Goal: Task Accomplishment & Management: Manage account settings

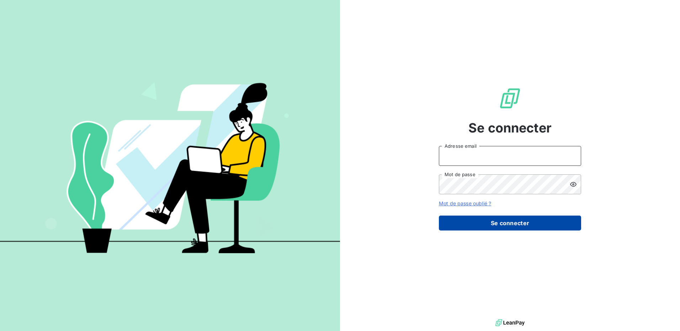
type input "[EMAIL_ADDRESS][DOMAIN_NAME]"
click at [502, 222] on button "Se connecter" at bounding box center [510, 223] width 142 height 15
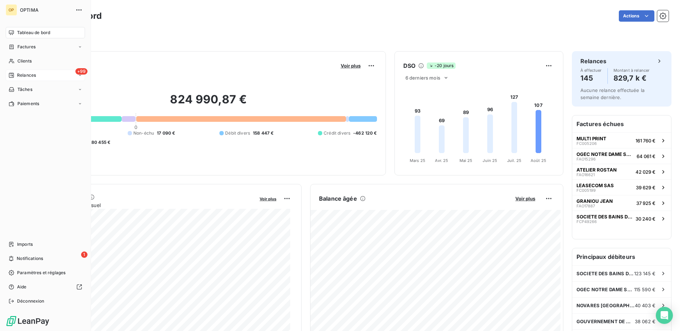
click at [31, 74] on span "Relances" at bounding box center [26, 75] width 19 height 6
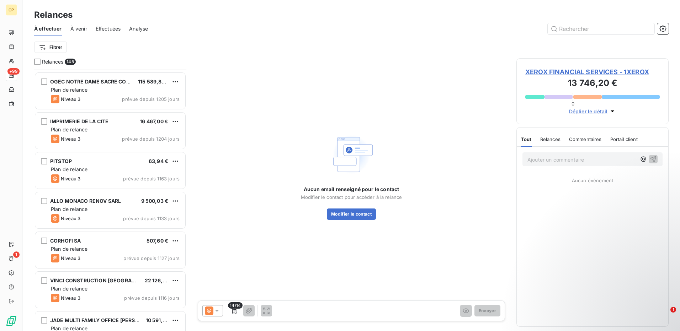
scroll to position [533, 0]
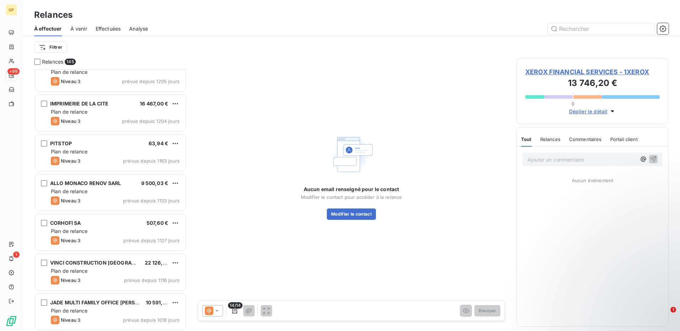
click at [103, 141] on div "PITSTOP 63,94 €" at bounding box center [115, 143] width 129 height 6
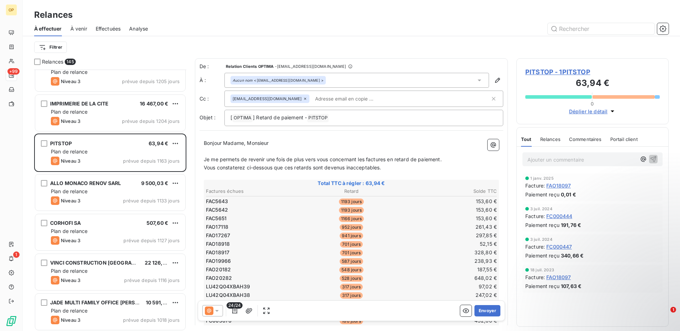
scroll to position [107, 0]
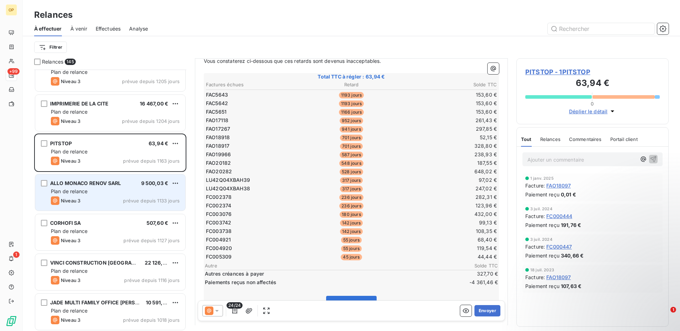
click at [115, 186] on div "ALLO MONACO RENOV SARL" at bounding box center [85, 183] width 71 height 7
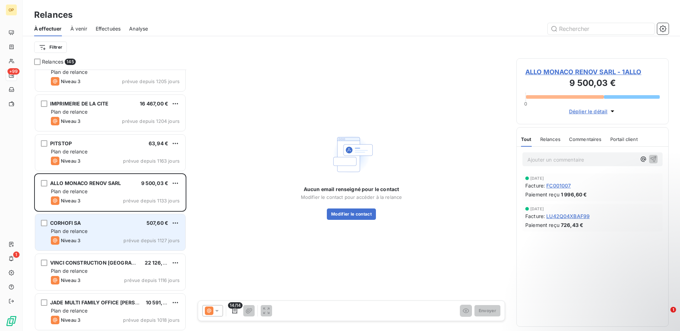
click at [103, 220] on div "CORHOFI SA 507,60 € Plan de relance Niveau 3 prévue depuis 1127 jours" at bounding box center [110, 232] width 150 height 36
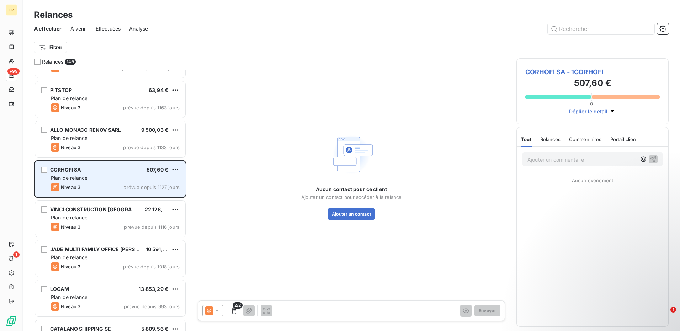
scroll to position [605, 0]
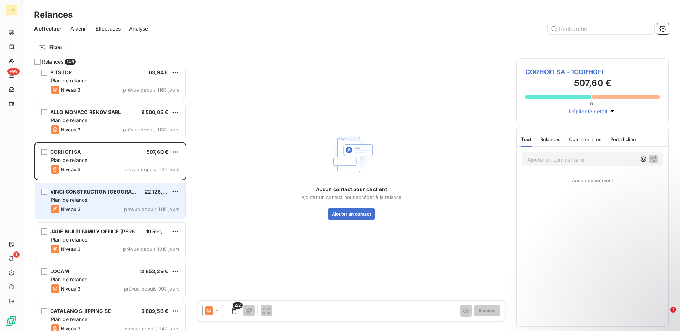
click at [107, 202] on div "Plan de relance" at bounding box center [115, 200] width 129 height 7
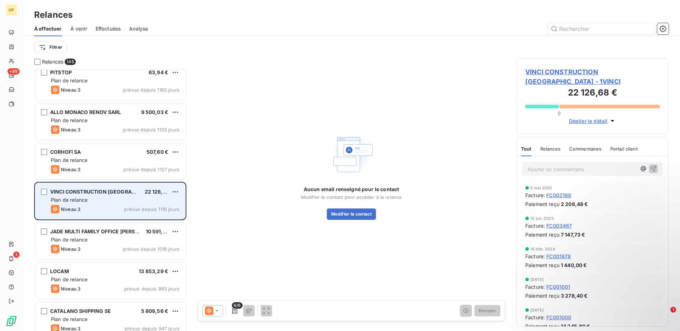
scroll to position [640, 0]
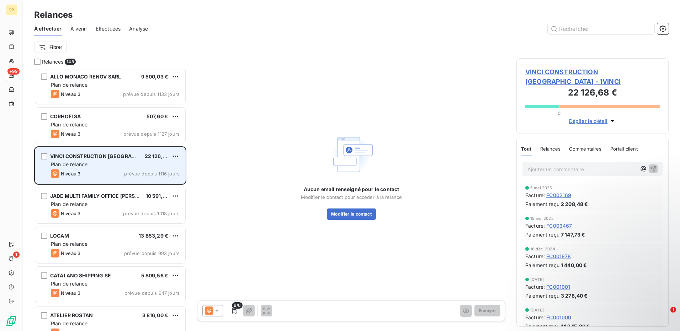
click at [107, 202] on div "Plan de relance" at bounding box center [115, 204] width 129 height 7
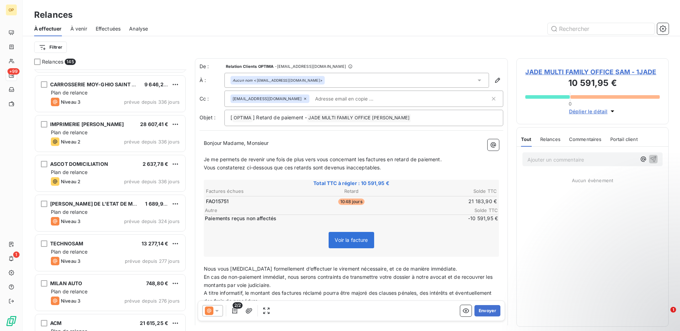
scroll to position [1315, 0]
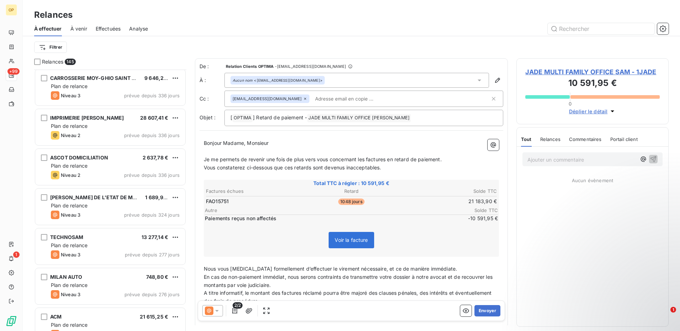
click at [107, 202] on div "[PERSON_NAME] DE L'ETAT DE MONACO 1 689,92 € Plan de relance Niveau 3 prévue de…" at bounding box center [110, 207] width 150 height 36
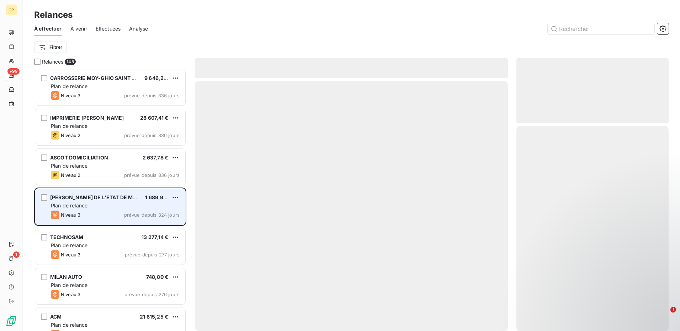
click at [113, 198] on span "[PERSON_NAME] DE L'ETAT DE MONACO" at bounding box center [100, 197] width 101 height 6
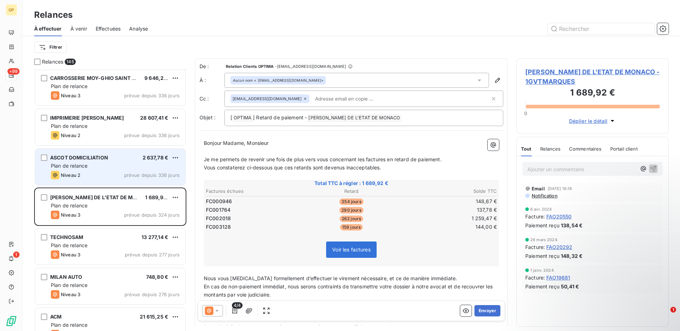
click at [106, 171] on div "Niveau 2 prévue depuis 336 jours" at bounding box center [115, 175] width 129 height 9
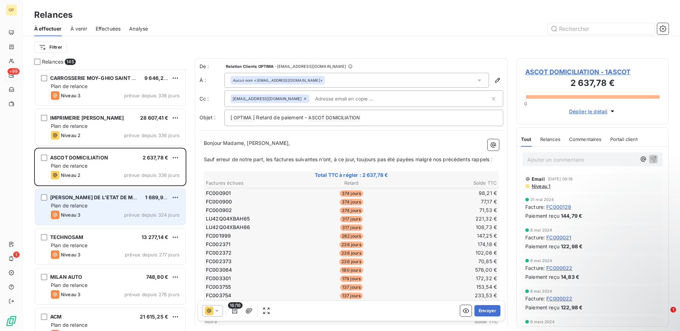
click at [108, 192] on div "[PERSON_NAME] DE L'ETAT DE MONACO 1 689,92 € Plan de relance Niveau 3 prévue de…" at bounding box center [110, 207] width 150 height 36
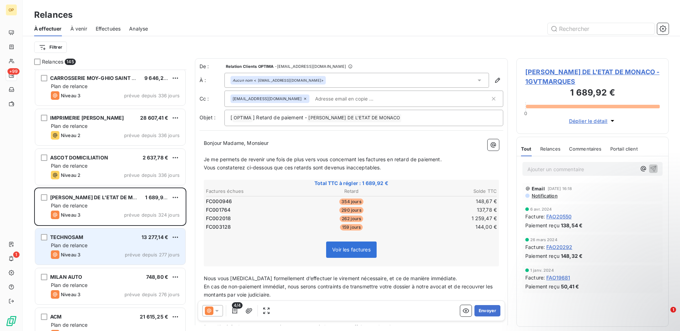
click at [107, 240] on div "TECHNOSAM 13 277,14 €" at bounding box center [115, 237] width 129 height 6
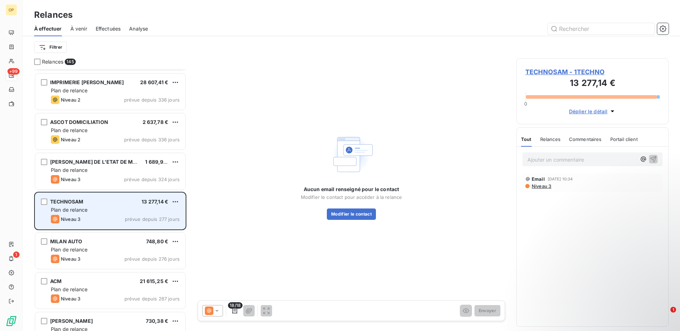
scroll to position [1387, 0]
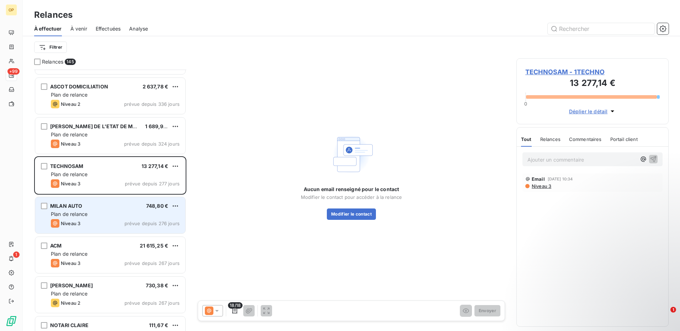
click at [99, 221] on div "Niveau 3 prévue depuis 276 jours" at bounding box center [115, 223] width 129 height 9
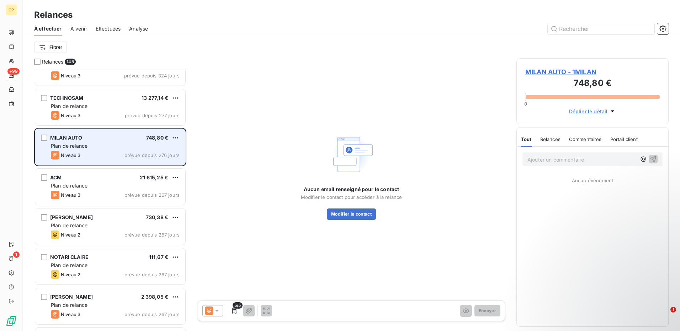
scroll to position [1458, 0]
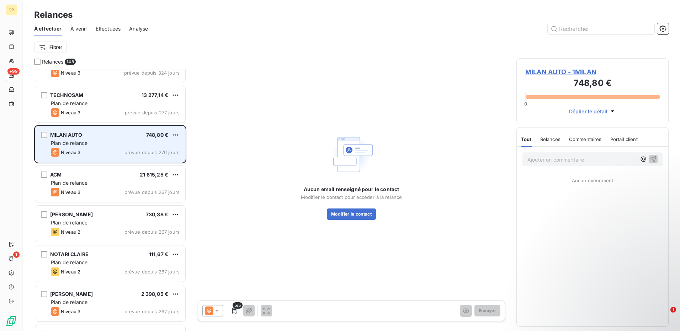
click at [99, 221] on div "Plan de relance" at bounding box center [115, 222] width 129 height 7
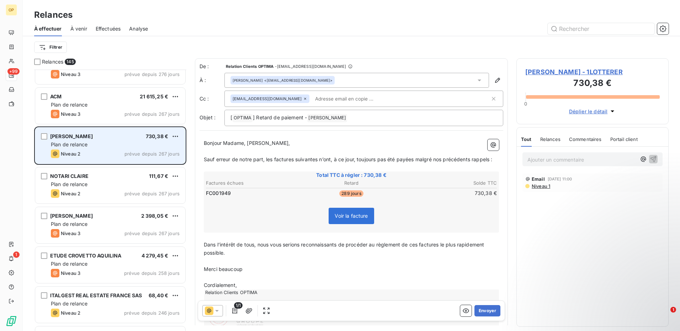
scroll to position [1564, 0]
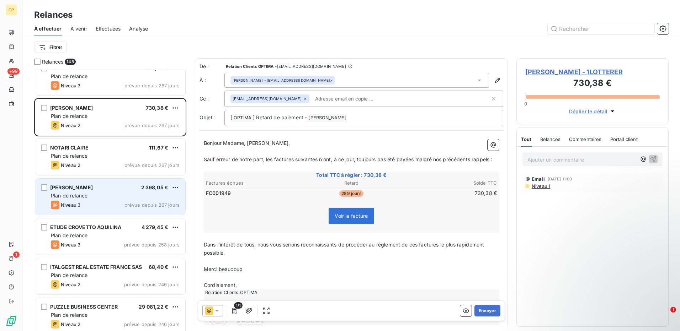
click at [102, 204] on div "Niveau 3 prévue depuis 267 jours" at bounding box center [115, 205] width 129 height 9
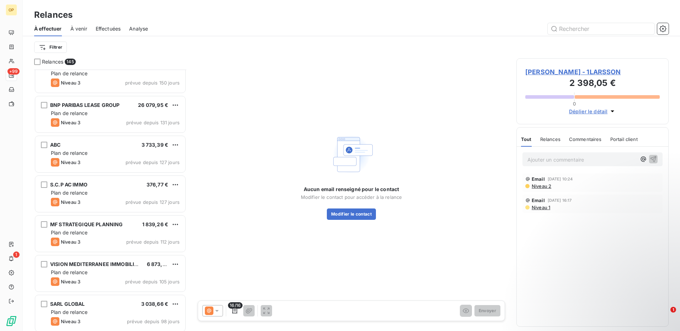
scroll to position [2097, 0]
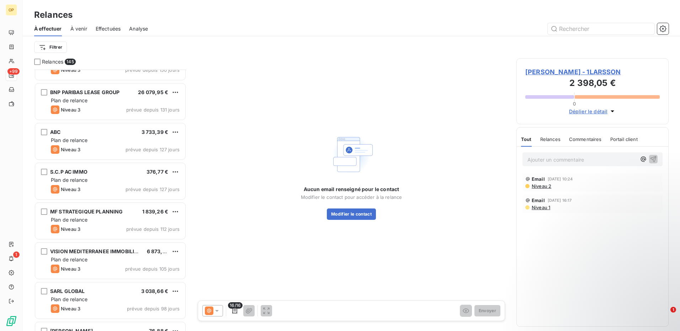
click at [108, 215] on div "MF STRATEGIQUE PLANNING" at bounding box center [86, 211] width 73 height 7
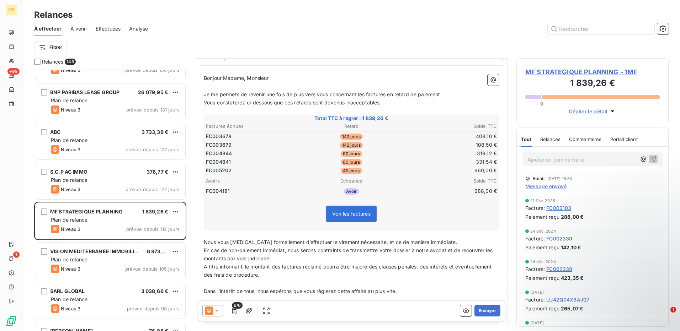
scroll to position [71, 0]
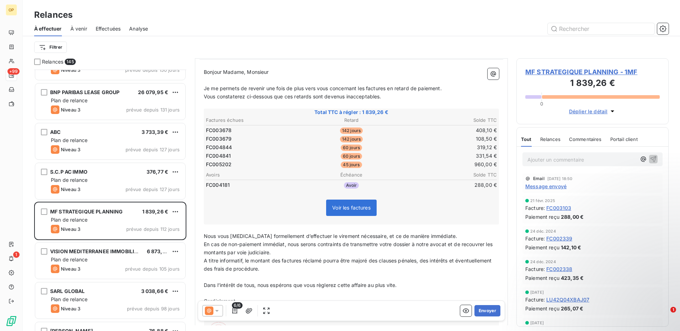
click at [218, 313] on icon at bounding box center [216, 310] width 7 height 7
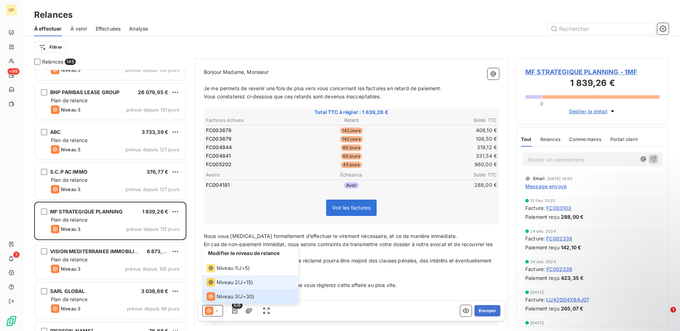
click at [226, 280] on span "Niveau 2" at bounding box center [226, 282] width 21 height 7
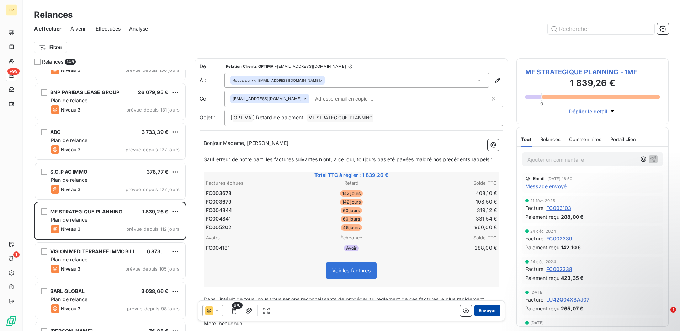
click at [482, 310] on button "Envoyer" at bounding box center [487, 310] width 26 height 11
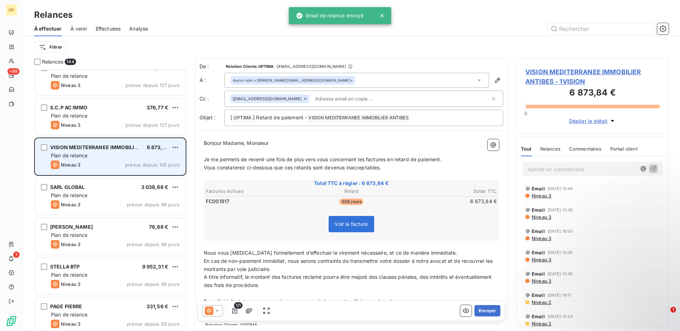
scroll to position [2168, 0]
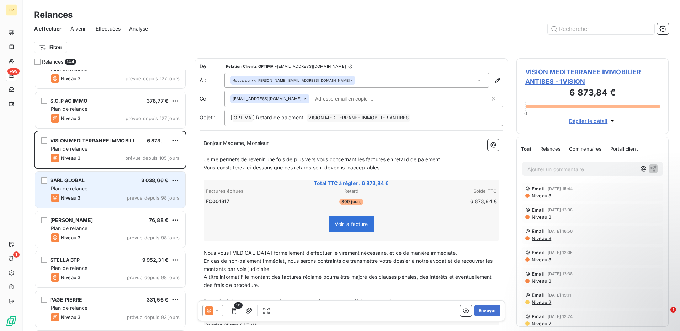
click at [104, 187] on div "Plan de relance" at bounding box center [115, 188] width 129 height 7
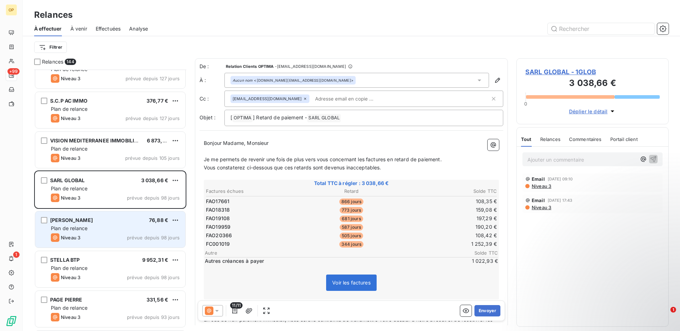
click at [103, 224] on div "[PERSON_NAME] 76,88 € Plan de relance Niveau 3 prévue depuis 98 jours" at bounding box center [110, 229] width 150 height 36
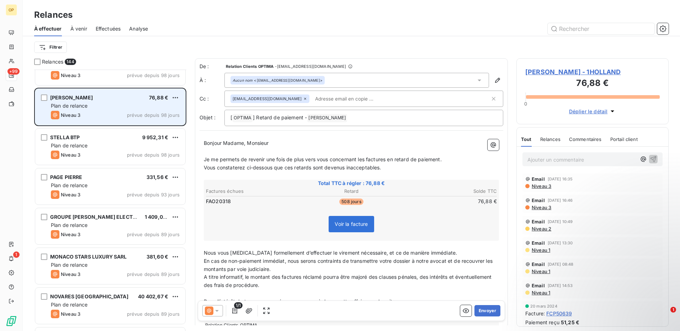
scroll to position [2311, 0]
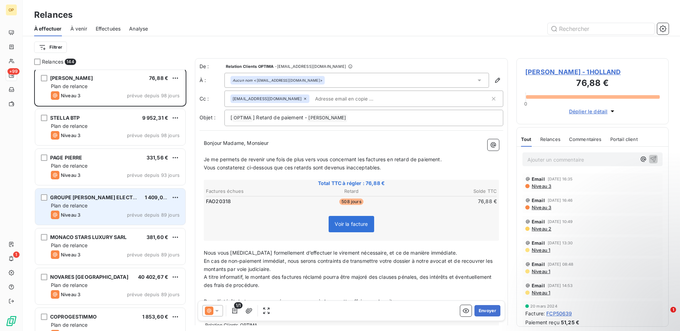
click at [108, 216] on div "Niveau 3 prévue depuis 89 jours" at bounding box center [115, 215] width 129 height 9
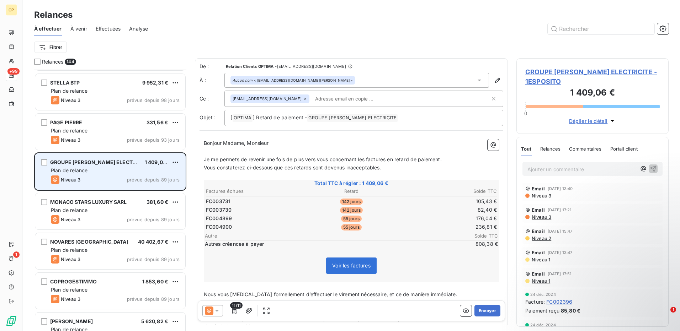
scroll to position [2346, 0]
click at [108, 216] on div "Niveau 3 prévue depuis 89 jours" at bounding box center [115, 219] width 129 height 9
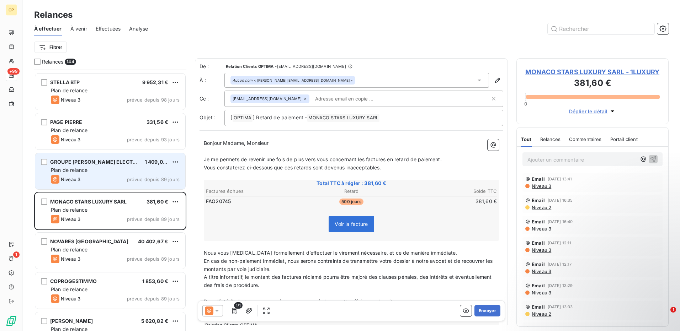
scroll to position [2382, 0]
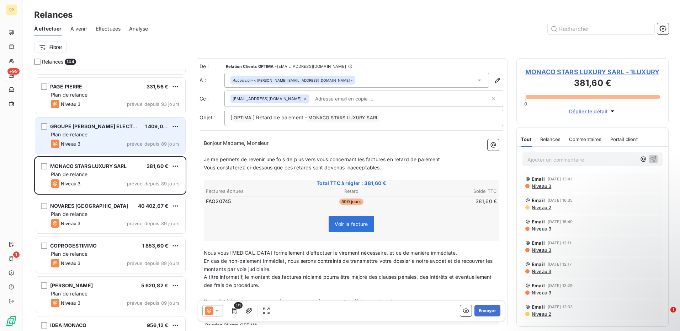
click at [108, 216] on div "Plan de relance" at bounding box center [115, 214] width 129 height 7
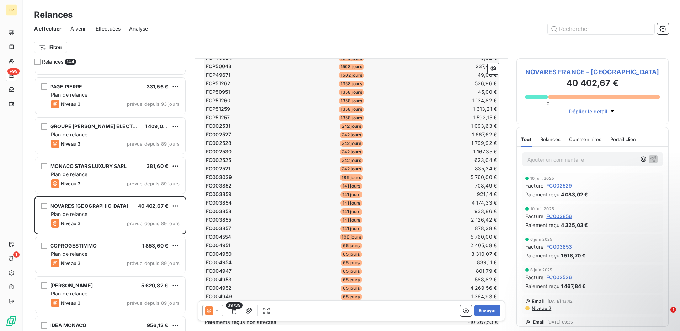
scroll to position [320, 0]
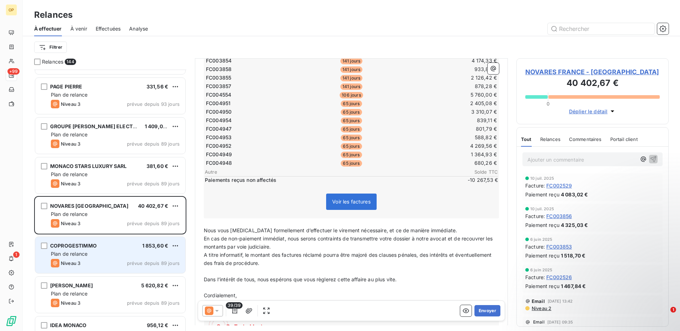
click at [113, 252] on div "Plan de relance" at bounding box center [115, 254] width 129 height 7
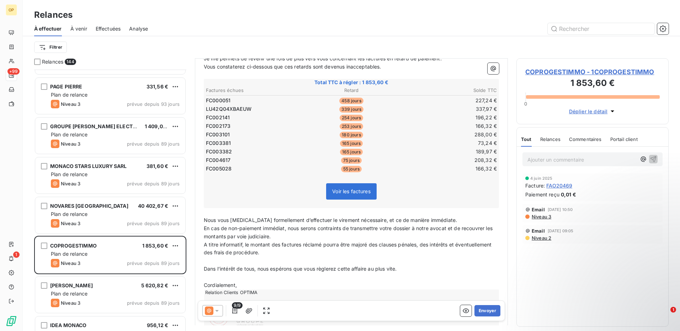
scroll to position [107, 0]
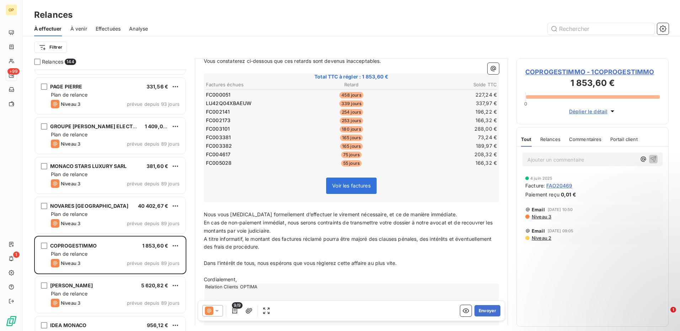
click at [214, 309] on icon at bounding box center [216, 310] width 7 height 7
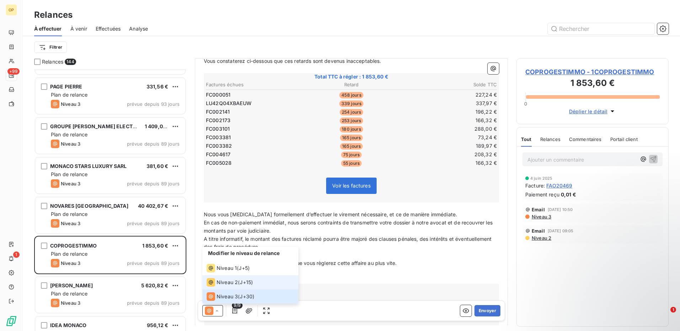
click at [221, 282] on span "Niveau 2" at bounding box center [226, 282] width 21 height 7
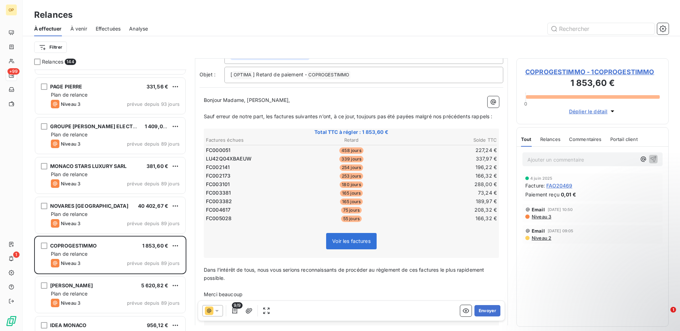
scroll to position [20, 0]
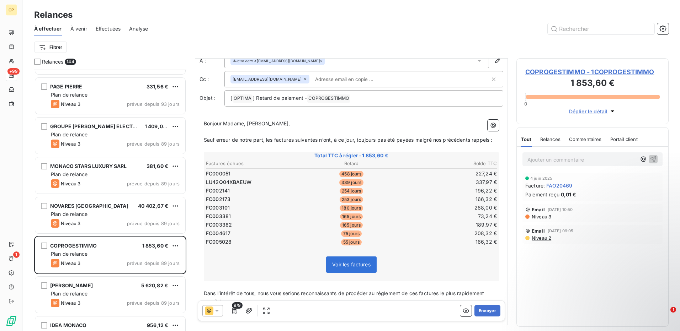
click at [353, 268] on span "Voir les factures" at bounding box center [351, 265] width 38 height 6
click at [236, 311] on icon "button" at bounding box center [234, 310] width 7 height 7
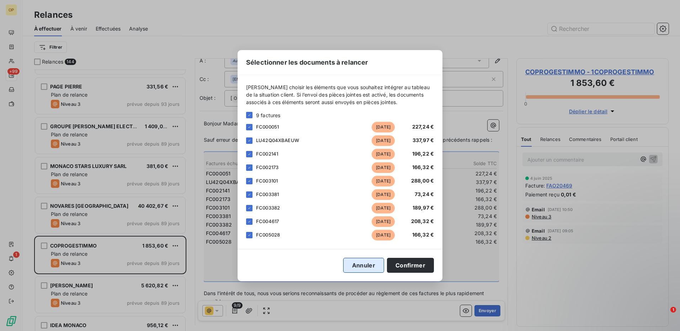
click at [357, 268] on button "Annuler" at bounding box center [363, 265] width 41 height 15
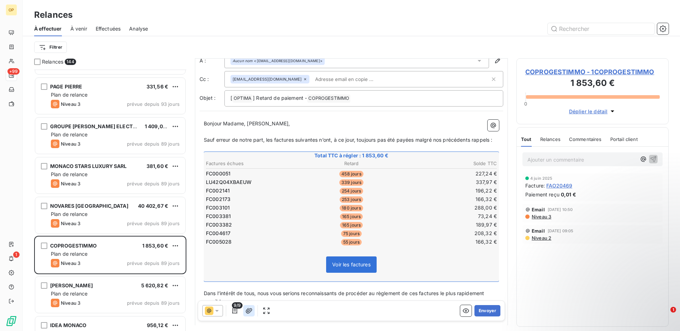
click at [248, 311] on icon "button" at bounding box center [249, 310] width 6 height 5
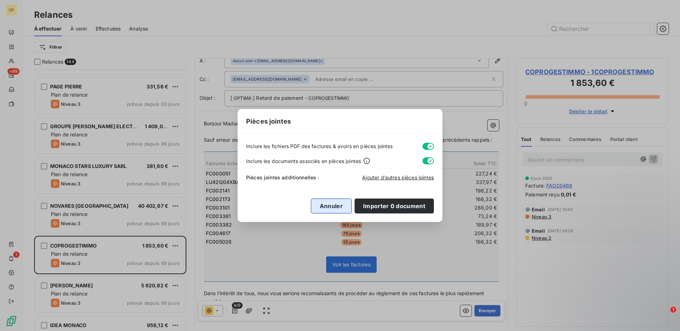
click at [332, 202] on button "Annuler" at bounding box center [331, 206] width 41 height 15
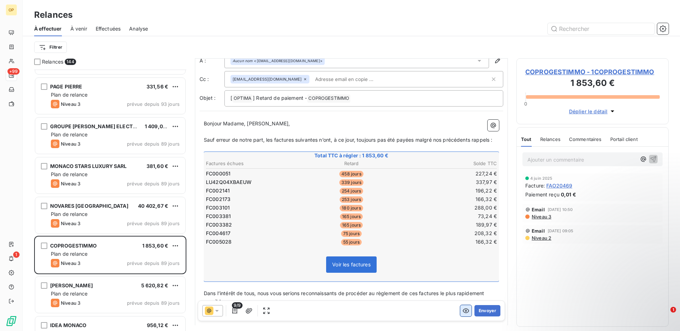
click at [462, 309] on icon "button" at bounding box center [465, 310] width 7 height 7
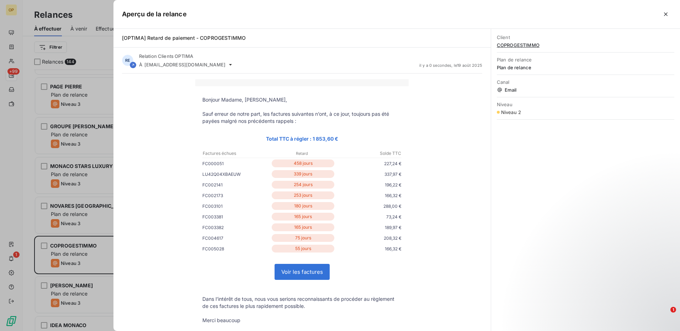
click at [304, 272] on link "Voir les factures" at bounding box center [302, 271] width 54 height 15
click at [667, 16] on icon "button" at bounding box center [665, 14] width 7 height 7
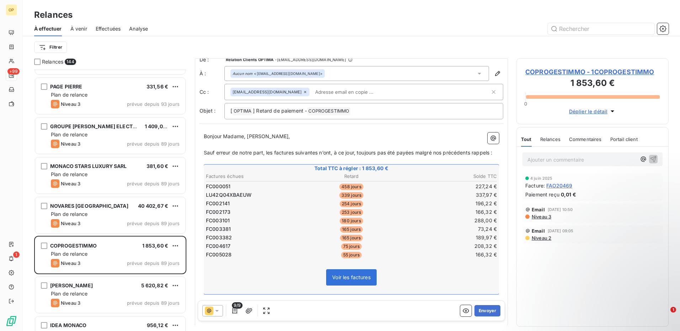
scroll to position [0, 0]
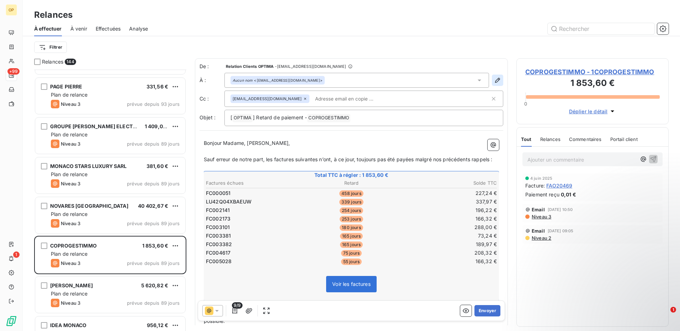
click at [494, 78] on icon "button" at bounding box center [497, 80] width 7 height 7
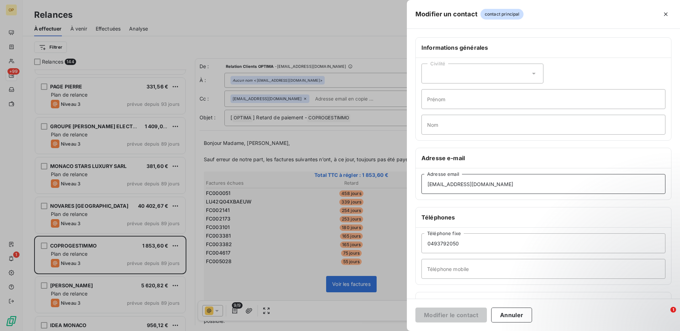
drag, startPoint x: 503, startPoint y: 181, endPoint x: 400, endPoint y: 187, distance: 104.0
click at [400, 331] on div "Modifier un contact contact principal Informations générales Civilité Prénom No…" at bounding box center [340, 331] width 680 height 0
paste input "sventurini@barberis"
type input "[EMAIL_ADDRESS][DOMAIN_NAME]"
click at [464, 77] on div "Civilité" at bounding box center [482, 74] width 122 height 20
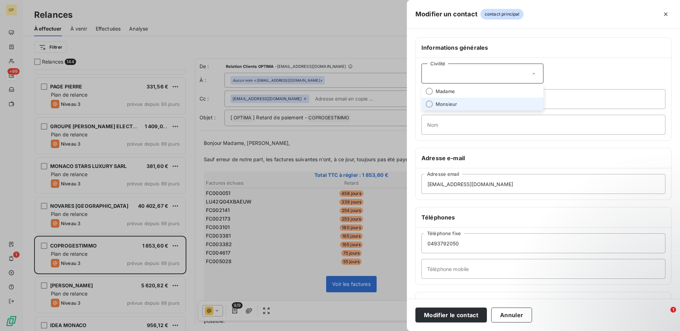
click at [455, 104] on span "Monsieur" at bounding box center [445, 104] width 21 height 7
click at [442, 99] on input "Prénom" at bounding box center [543, 99] width 244 height 20
click at [434, 100] on input "[PERSON_NAME]" at bounding box center [543, 99] width 244 height 20
type input "Stephane"
click at [435, 121] on input "Nom" at bounding box center [543, 125] width 244 height 20
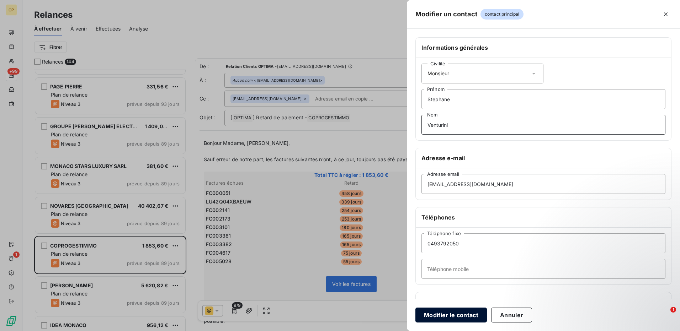
type input "Venturini"
click at [452, 317] on button "Modifier le contact" at bounding box center [450, 315] width 71 height 15
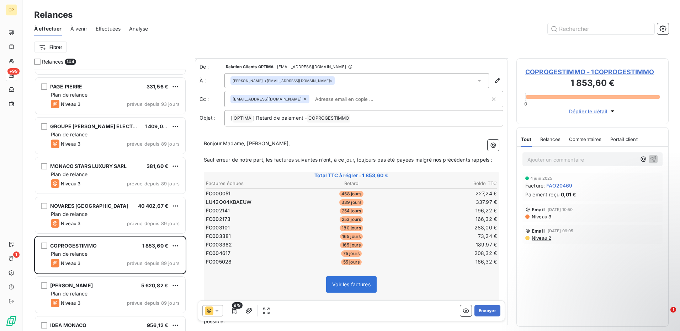
scroll to position [107, 0]
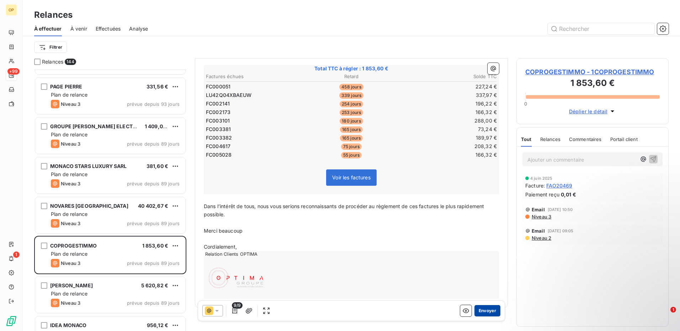
click at [480, 312] on button "Envoyer" at bounding box center [487, 310] width 26 height 11
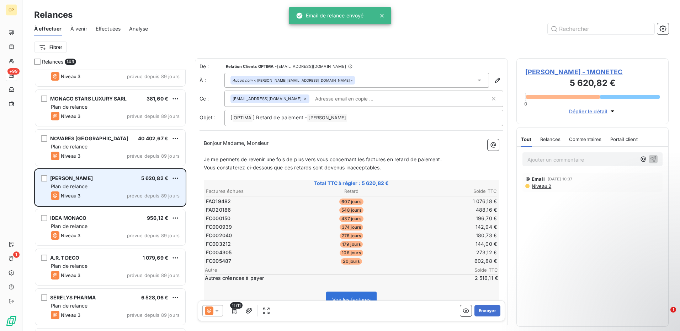
scroll to position [2453, 0]
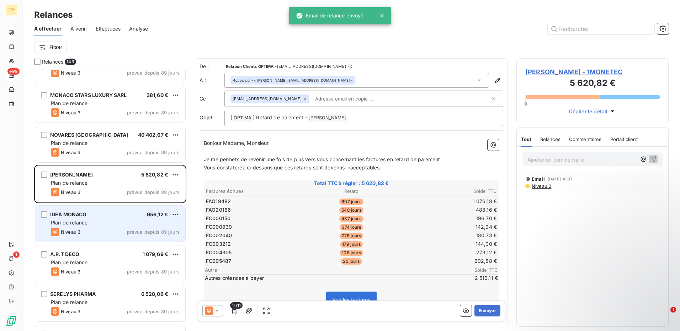
click at [104, 225] on div "Plan de relance" at bounding box center [115, 222] width 129 height 7
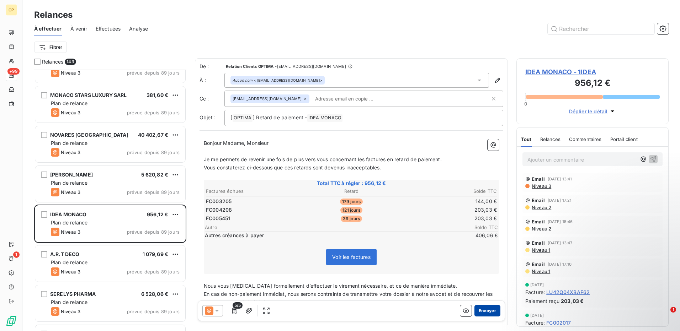
click at [483, 305] on button "Envoyer" at bounding box center [487, 310] width 26 height 11
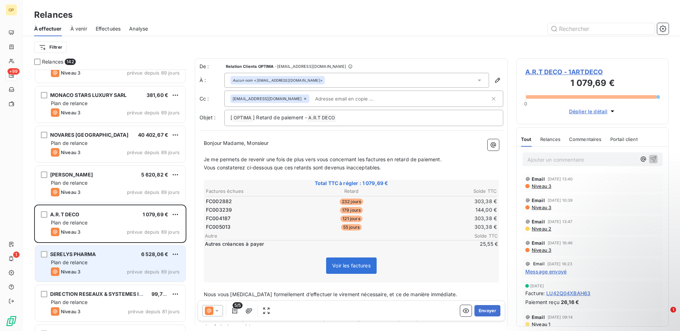
click at [106, 265] on div "Plan de relance" at bounding box center [115, 262] width 129 height 7
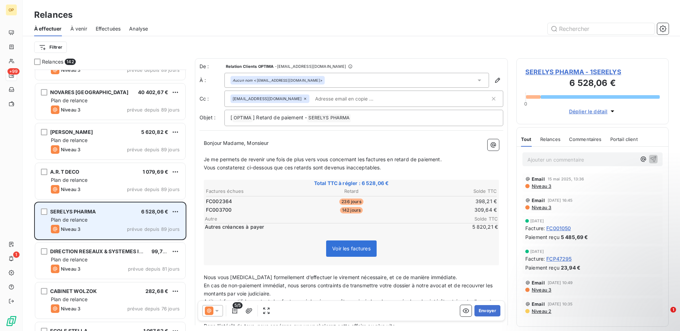
scroll to position [2524, 0]
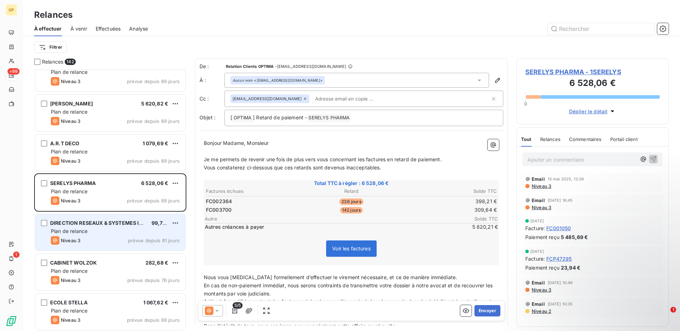
click at [112, 233] on div "Plan de relance" at bounding box center [115, 231] width 129 height 7
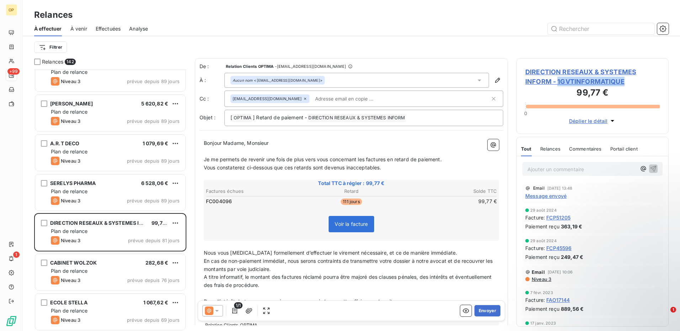
drag, startPoint x: 632, startPoint y: 80, endPoint x: 558, endPoint y: 84, distance: 74.8
click at [558, 84] on span "DIRECTION RESEAUX & SYSTEMES INFORM - 1GVTINFORMATIQUE" at bounding box center [592, 76] width 134 height 19
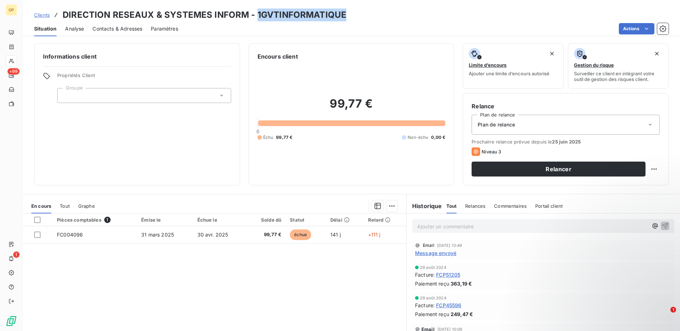
drag, startPoint x: 258, startPoint y: 14, endPoint x: 375, endPoint y: 10, distance: 116.6
click at [375, 10] on div "Clients DIRECTION RESEAUX & SYSTEMES INFORM - 1GVTINFORMATIQUE" at bounding box center [351, 15] width 657 height 13
copy h3 "1GVTINFORMATIQUE"
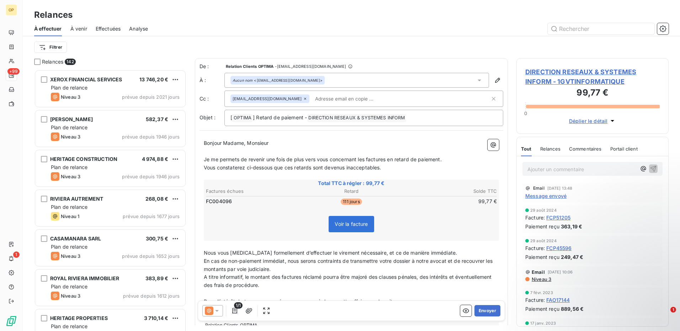
scroll to position [256, 147]
click at [211, 310] on icon at bounding box center [209, 311] width 9 height 9
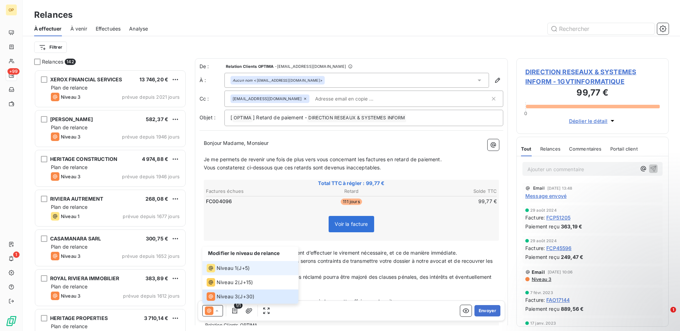
click at [215, 263] on li "Niveau 1 ( J+5 )" at bounding box center [250, 268] width 96 height 14
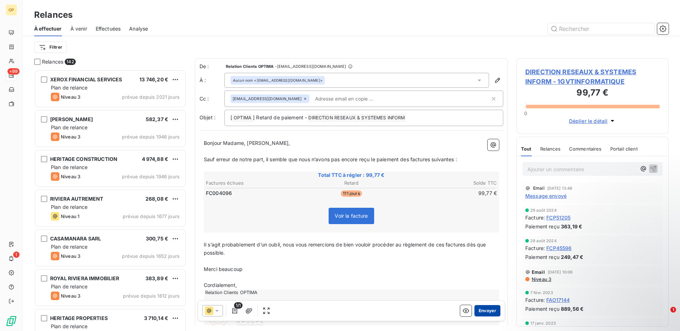
click at [479, 309] on button "Envoyer" at bounding box center [487, 310] width 26 height 11
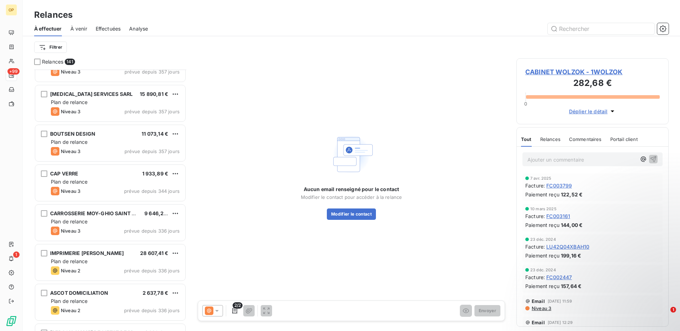
scroll to position [1244, 0]
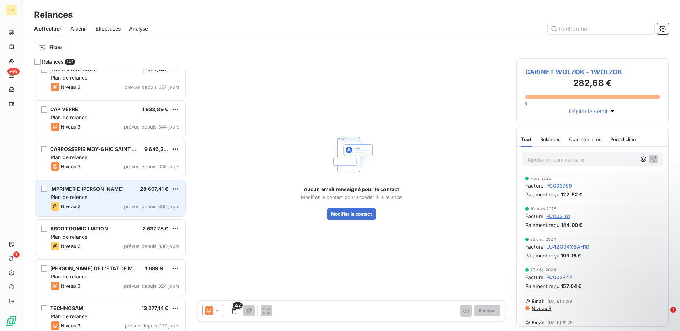
click at [102, 194] on div "Plan de relance" at bounding box center [115, 197] width 129 height 7
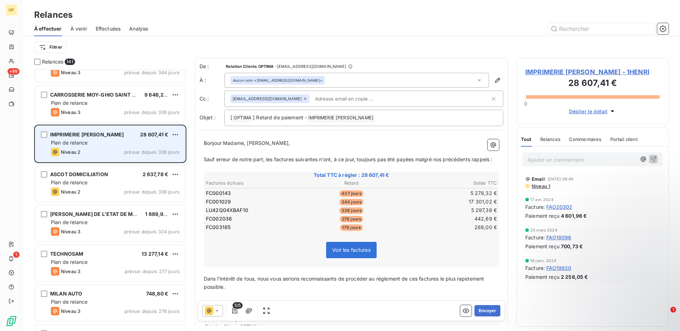
scroll to position [1315, 0]
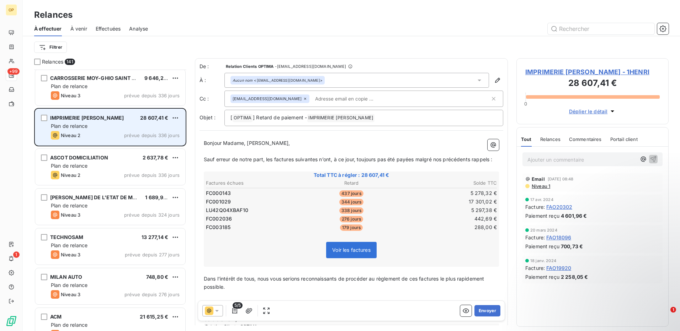
click at [102, 194] on div "[PERSON_NAME] DE L'ETAT DE MONACO" at bounding box center [94, 197] width 89 height 7
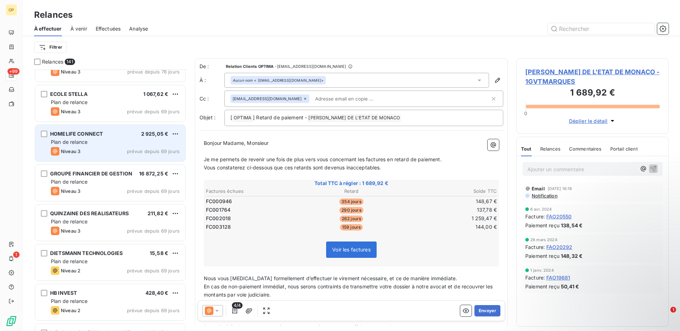
scroll to position [2702, 0]
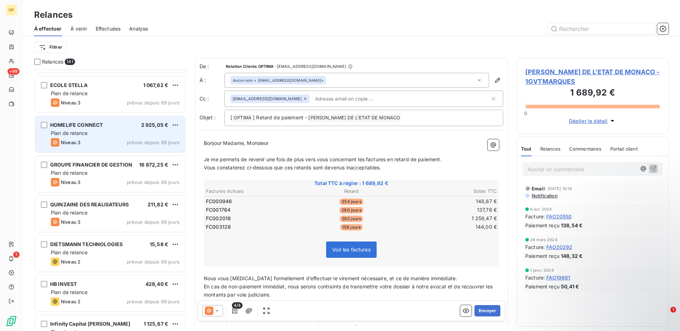
click at [111, 204] on span "QUINZAINE DES REALISATEURS" at bounding box center [89, 205] width 79 height 6
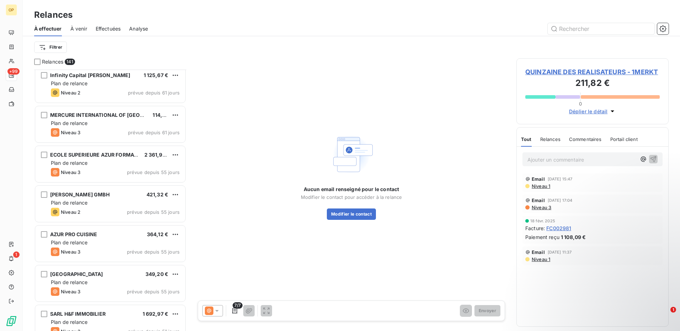
scroll to position [2986, 0]
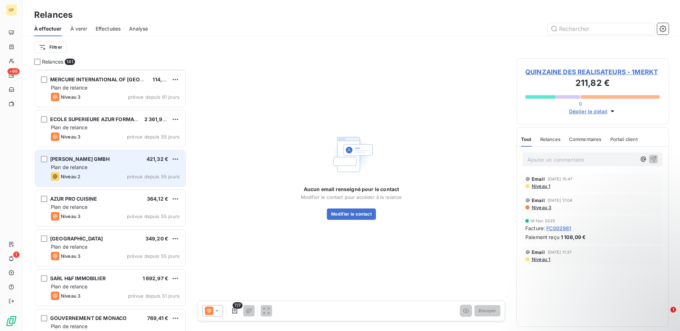
click at [127, 171] on div "[PERSON_NAME] GMBH 421,32 € Plan de relance Niveau 2 prévue depuis 55 jours" at bounding box center [110, 168] width 150 height 36
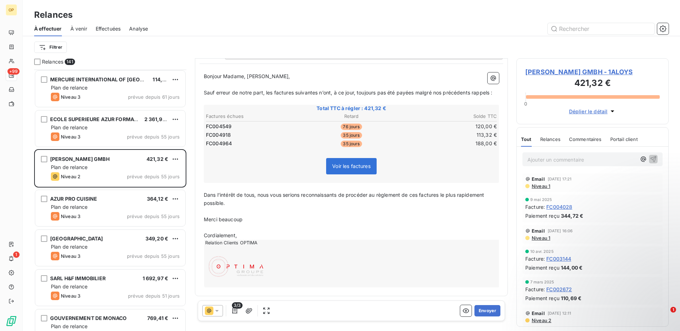
scroll to position [36, 0]
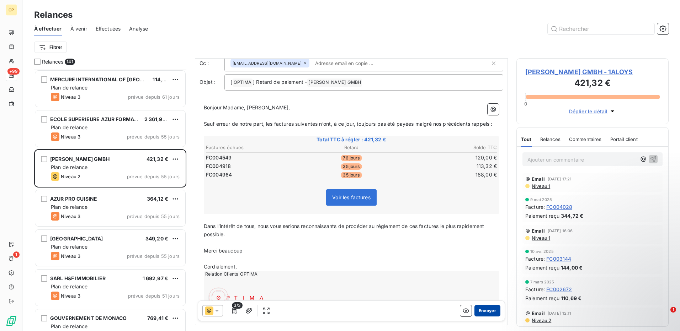
click at [486, 312] on button "Envoyer" at bounding box center [487, 310] width 26 height 11
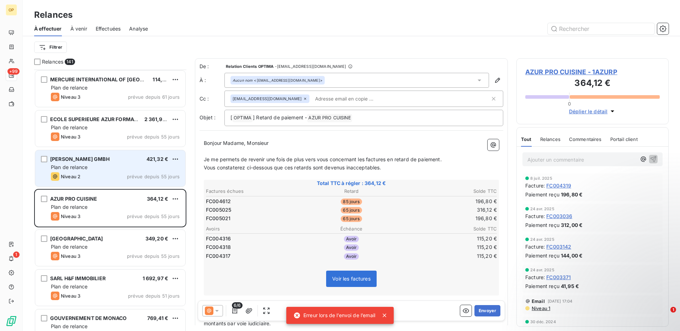
click at [85, 152] on div "[PERSON_NAME] GMBH 421,32 € Plan de relance Niveau 2 prévue depuis 55 jours" at bounding box center [110, 168] width 150 height 36
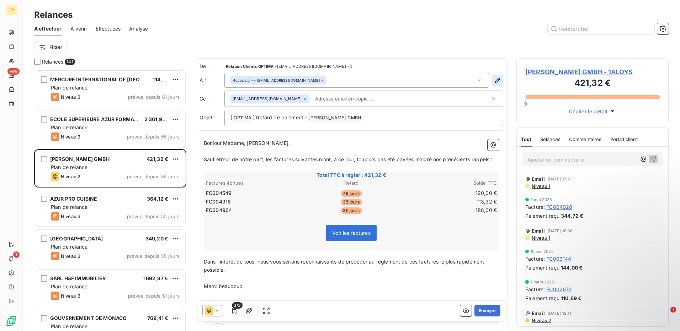
click at [494, 77] on icon "button" at bounding box center [497, 80] width 7 height 7
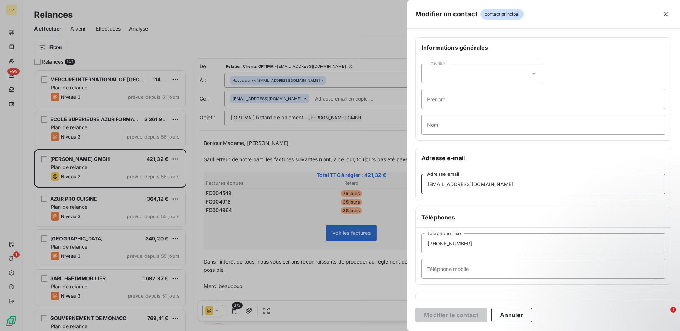
drag, startPoint x: 476, startPoint y: 184, endPoint x: 384, endPoint y: 189, distance: 92.2
click at [384, 331] on div "Modifier un contact contact principal Informations générales Civilité Prénom No…" at bounding box center [340, 331] width 680 height 0
paste input "[PERSON_NAME][EMAIL_ADDRESS][DOMAIN_NAME]"
type input "[PERSON_NAME][EMAIL_ADDRESS][DOMAIN_NAME]"
click at [478, 66] on div "Civilité" at bounding box center [482, 74] width 122 height 20
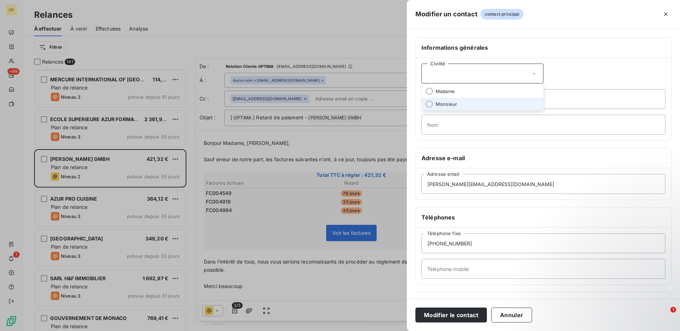
click at [464, 98] on li "Monsieur" at bounding box center [482, 104] width 122 height 13
click at [440, 90] on input "Prénom" at bounding box center [543, 99] width 244 height 20
type input "[PERSON_NAME]"
click at [430, 130] on input "Nom" at bounding box center [543, 125] width 244 height 20
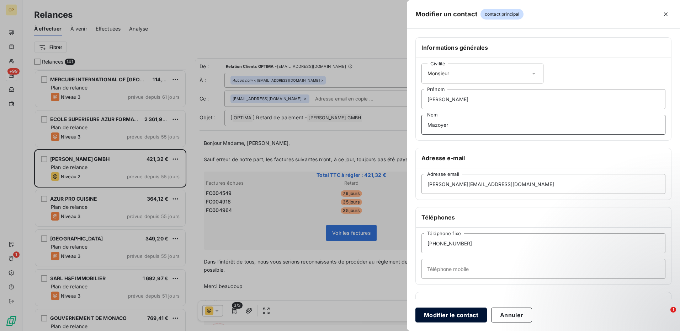
type input "Mazoyer"
click at [456, 313] on button "Modifier le contact" at bounding box center [450, 315] width 71 height 15
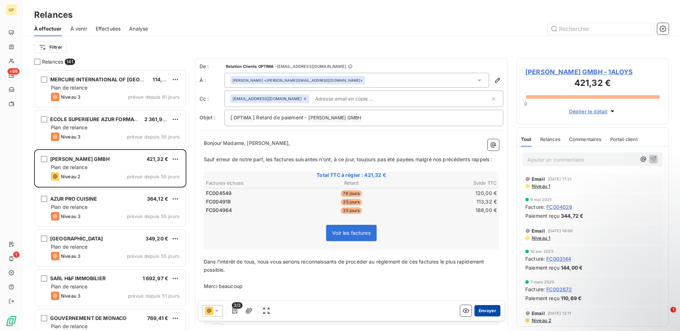
click at [481, 307] on button "Envoyer" at bounding box center [487, 310] width 26 height 11
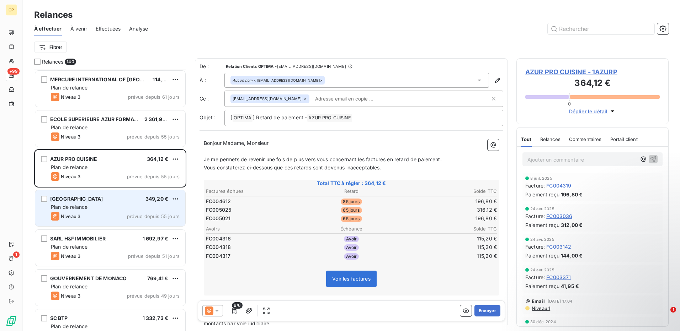
click at [85, 207] on span "Plan de relance" at bounding box center [69, 207] width 37 height 6
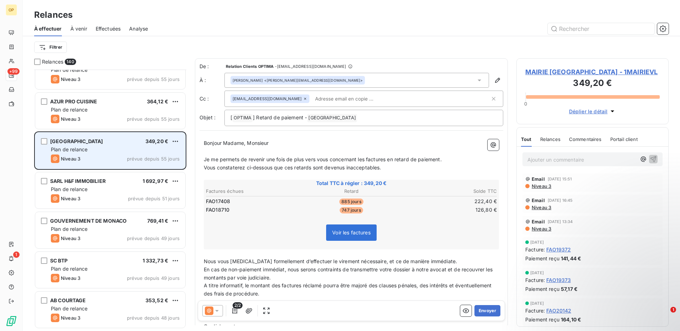
scroll to position [3057, 0]
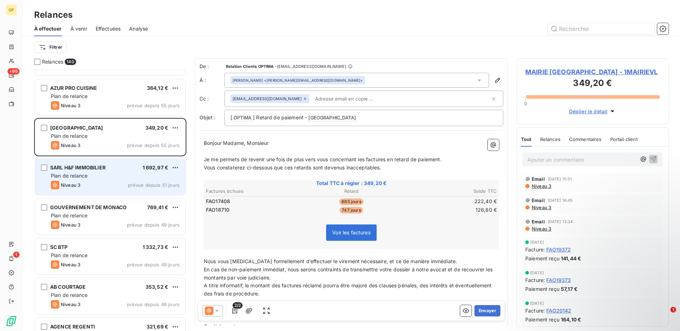
click at [98, 176] on div "Plan de relance" at bounding box center [115, 175] width 129 height 7
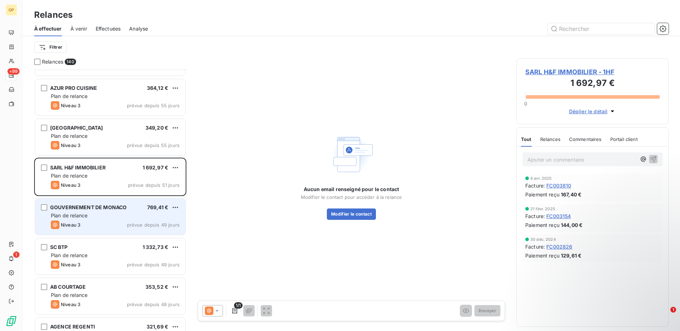
click at [103, 209] on span "GOUVERNEMENT DE MONACO" at bounding box center [88, 207] width 76 height 6
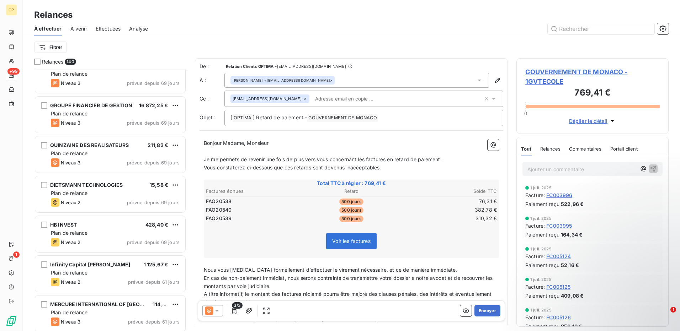
scroll to position [2702, 0]
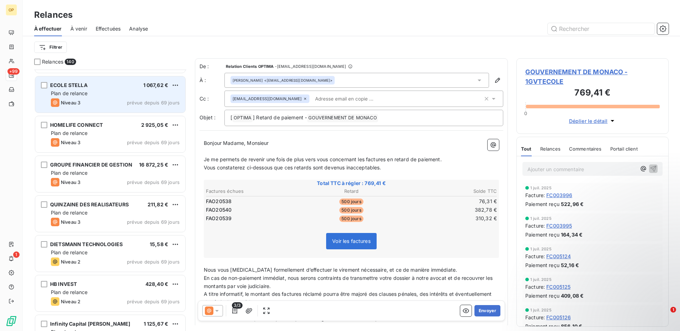
click at [104, 89] on div "ECOLE STELLA 1 067,62 € Plan de relance Niveau 3 prévue depuis 69 jours" at bounding box center [110, 94] width 150 height 36
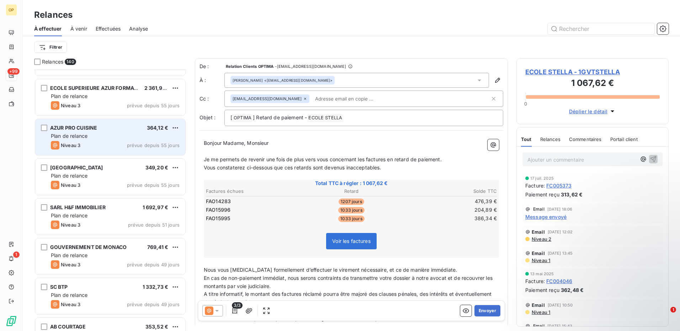
scroll to position [3021, 0]
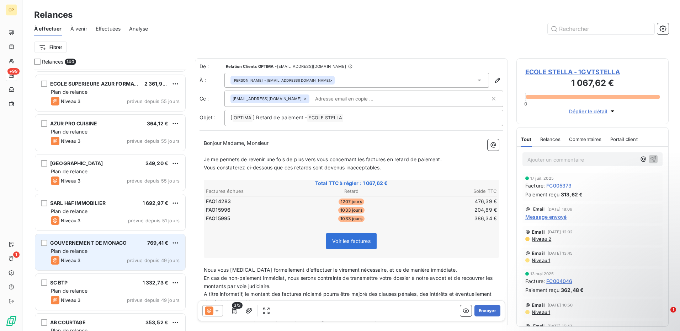
click at [111, 246] on div "GOUVERNEMENT DE MONACO" at bounding box center [88, 243] width 76 height 7
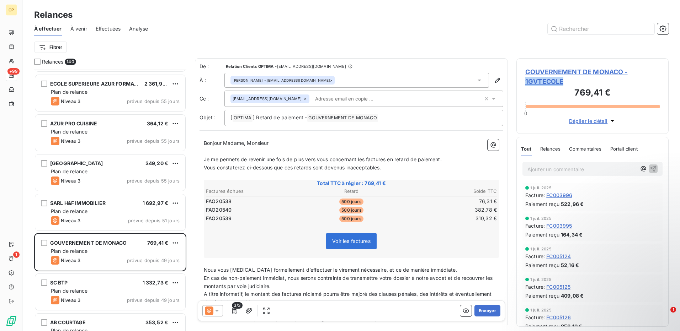
drag, startPoint x: 523, startPoint y: 85, endPoint x: 566, endPoint y: 85, distance: 43.4
click at [566, 85] on div "GOUVERNEMENT DE MONACO - 1GVTECOLE 769,41 € 0 Déplier le détail" at bounding box center [592, 96] width 152 height 76
copy span "1GVTECOLE"
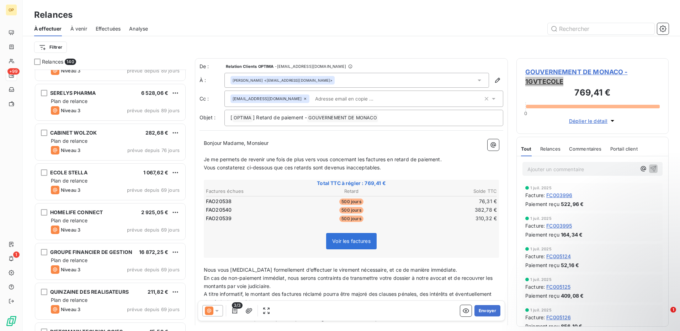
scroll to position [2631, 0]
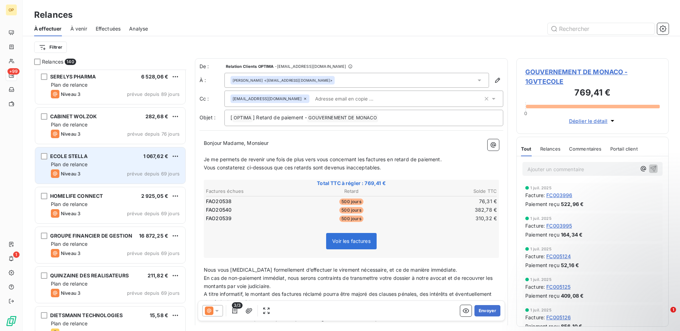
click at [105, 163] on div "Plan de relance" at bounding box center [115, 164] width 129 height 7
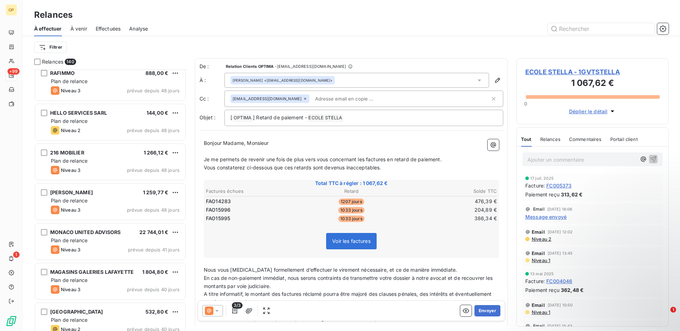
scroll to position [3590, 0]
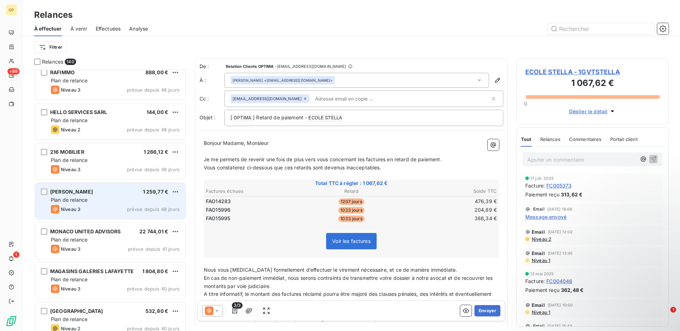
click at [124, 197] on div "Plan de relance" at bounding box center [115, 200] width 129 height 7
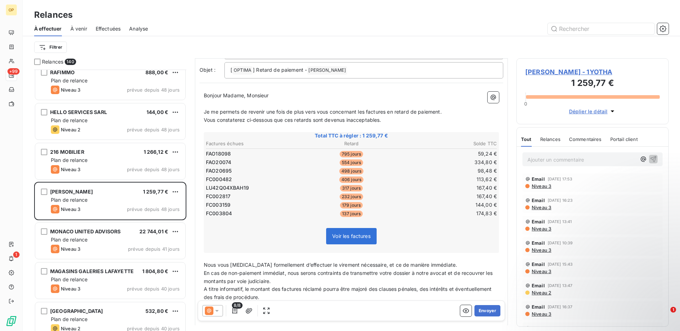
scroll to position [143, 0]
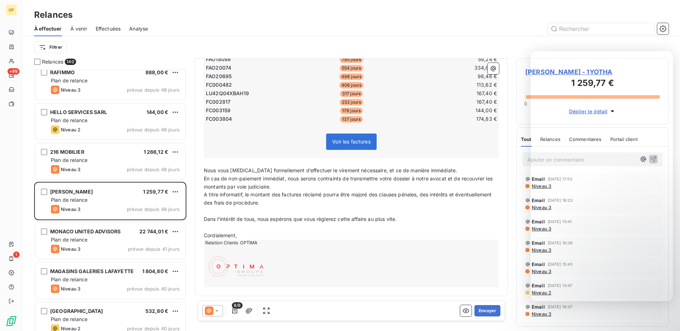
click at [353, 211] on p "﻿" at bounding box center [351, 211] width 295 height 8
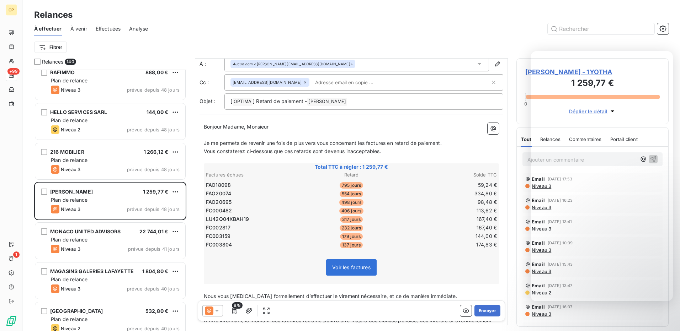
scroll to position [0, 0]
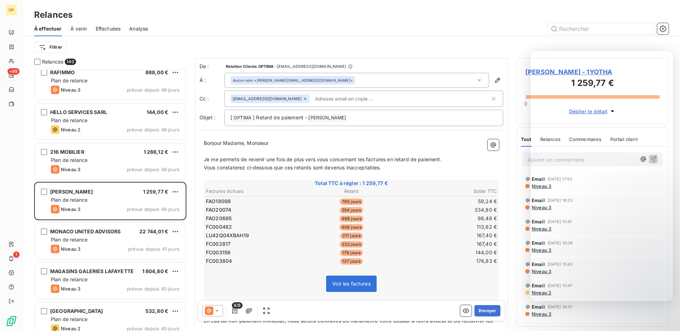
click at [443, 30] on div at bounding box center [412, 28] width 512 height 11
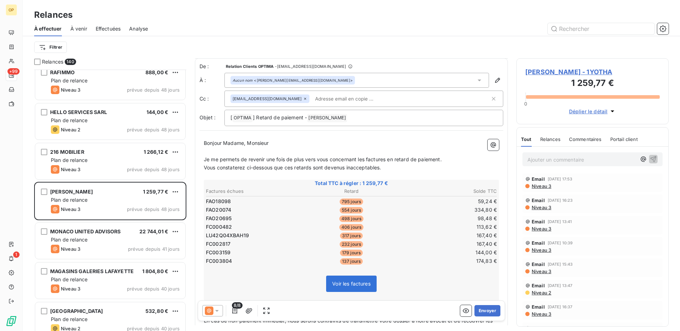
click at [551, 71] on span "[PERSON_NAME] - 1YOTHA" at bounding box center [592, 72] width 134 height 10
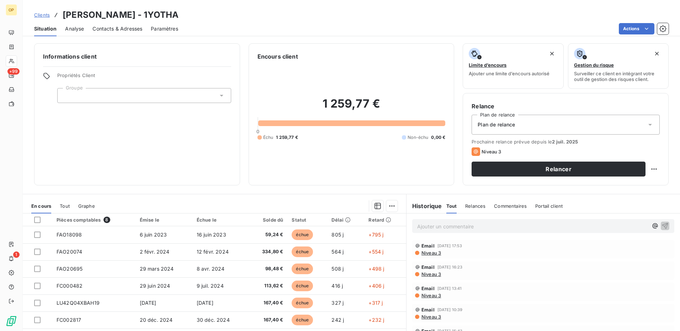
click at [101, 31] on span "Contacts & Adresses" at bounding box center [117, 28] width 50 height 7
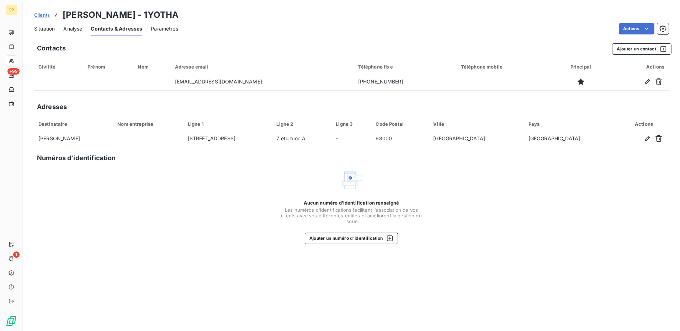
click at [50, 31] on span "Situation" at bounding box center [44, 28] width 21 height 7
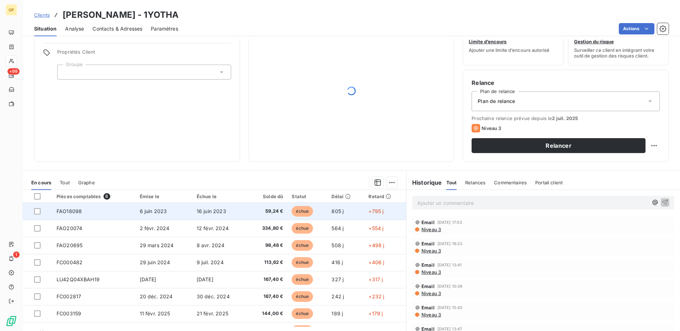
scroll to position [36, 0]
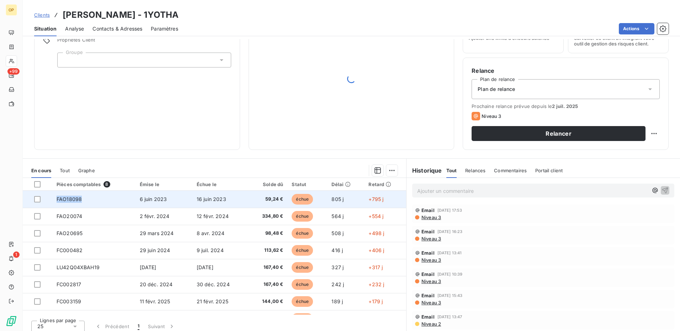
drag, startPoint x: 55, startPoint y: 201, endPoint x: 82, endPoint y: 200, distance: 27.0
click at [82, 200] on td "FAO18098" at bounding box center [93, 199] width 83 height 17
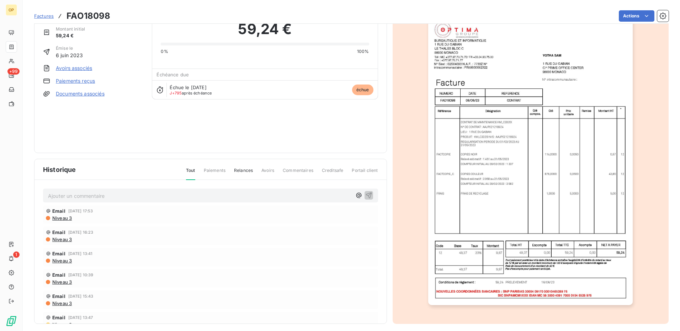
scroll to position [35, 0]
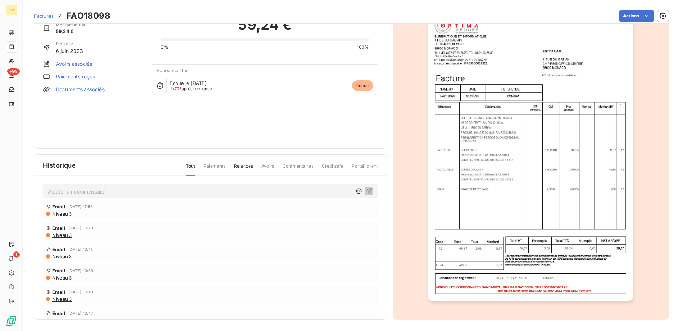
click at [558, 221] on img "button" at bounding box center [530, 156] width 204 height 289
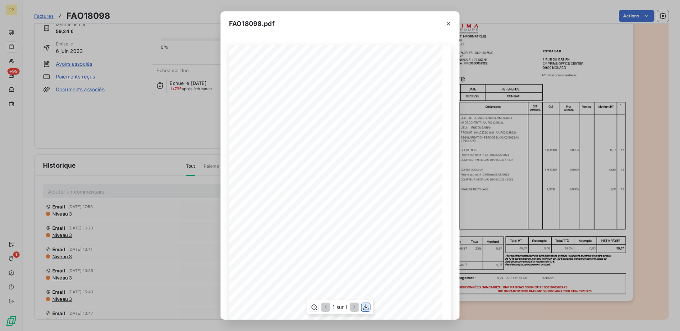
click at [363, 309] on icon "button" at bounding box center [366, 308] width 6 height 6
drag, startPoint x: 450, startPoint y: 26, endPoint x: 350, endPoint y: 24, distance: 99.5
click at [450, 26] on icon "button" at bounding box center [448, 23] width 7 height 7
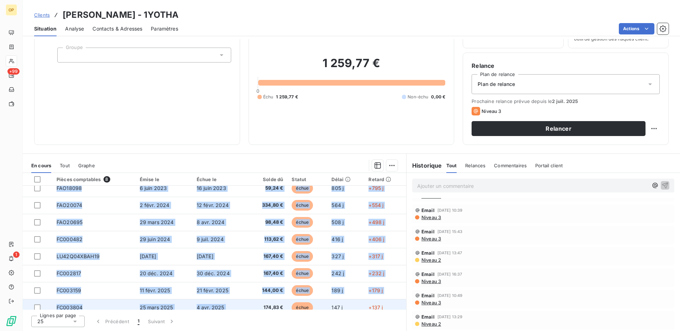
scroll to position [13, 0]
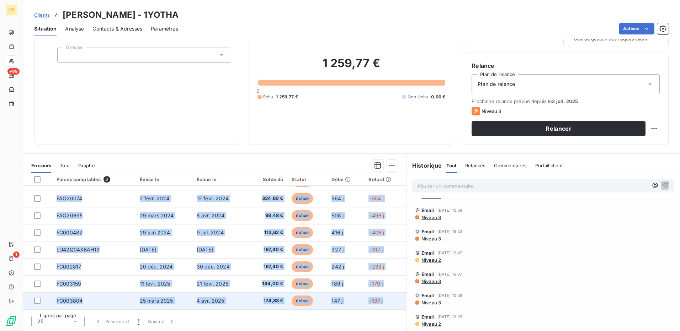
drag, startPoint x: 54, startPoint y: 195, endPoint x: 385, endPoint y: 305, distance: 349.1
click at [385, 305] on tbody "FAO18098 [DATE] [DATE] 59,24 € échue 805 j +795 j FAO20074 [DATE] [DATE] 334,80…" at bounding box center [214, 241] width 383 height 136
copy tbody "FAO18098 [DATE] [DATE] 59,24 € échue 805 j +795 j FAO20074 [DATE] [DATE] 334,80…"
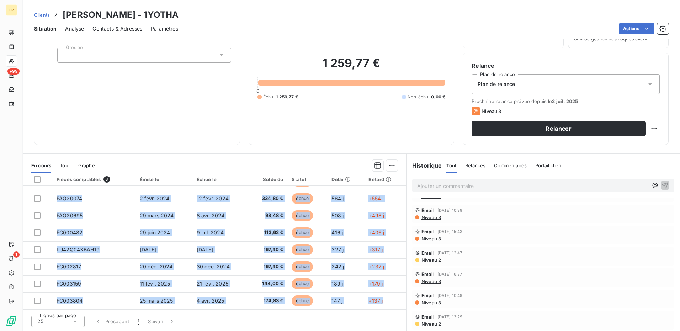
click at [349, 106] on div "1 259,77 € 0 Échu 1 259,77 € Non-échu 0,00 €" at bounding box center [351, 78] width 188 height 116
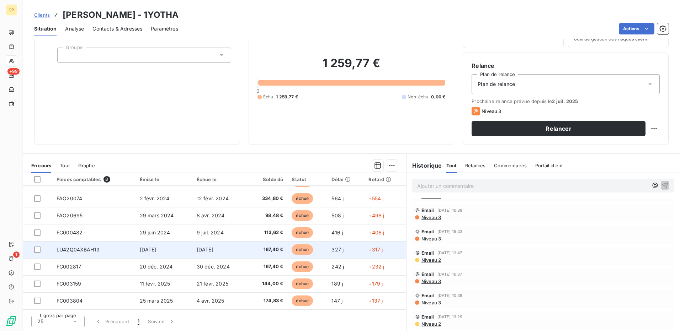
click at [89, 251] on span "LU42Q04XBAH19" at bounding box center [78, 250] width 43 height 6
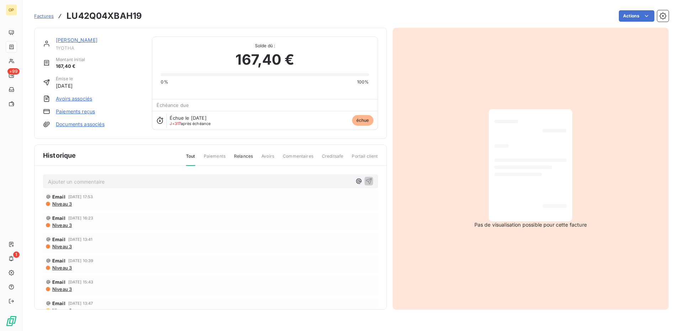
click at [62, 124] on link "Documents associés" at bounding box center [80, 124] width 49 height 7
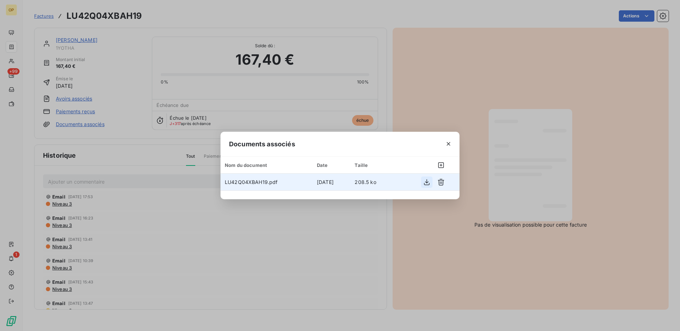
click at [425, 183] on icon "button" at bounding box center [426, 182] width 7 height 7
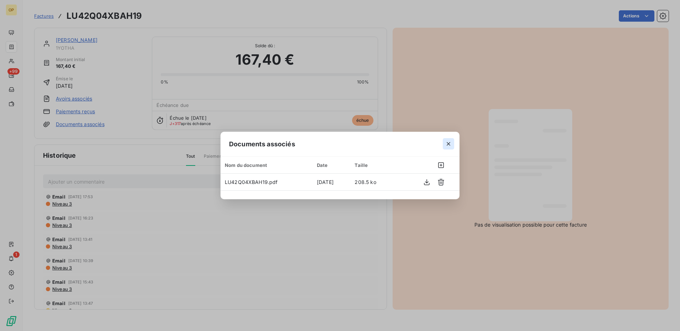
click at [445, 142] on icon "button" at bounding box center [448, 143] width 7 height 7
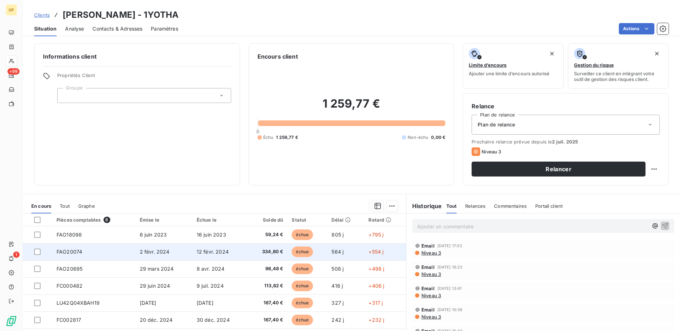
click at [70, 251] on span "FAO20074" at bounding box center [70, 252] width 26 height 6
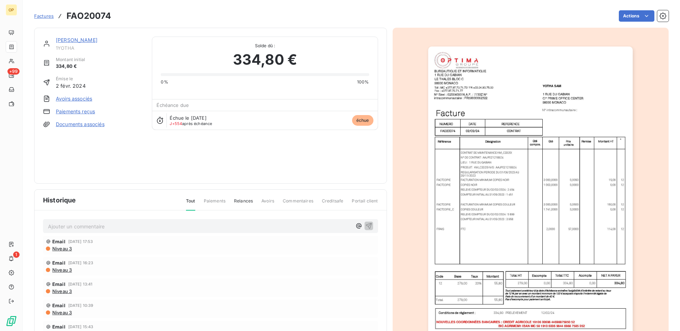
click at [470, 183] on img "button" at bounding box center [530, 191] width 204 height 289
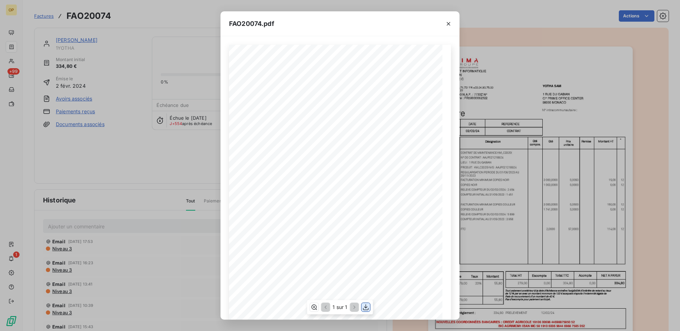
click at [366, 309] on icon "button" at bounding box center [365, 307] width 7 height 7
click at [449, 22] on icon "button" at bounding box center [448, 23] width 7 height 7
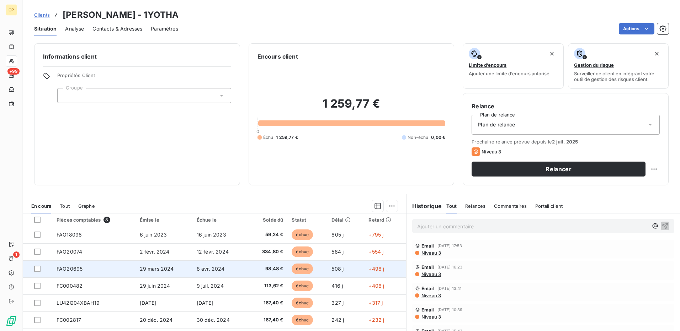
click at [291, 268] on span "échue" at bounding box center [301, 269] width 21 height 11
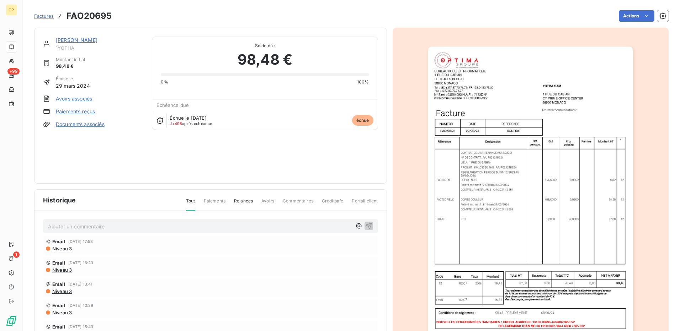
click at [546, 138] on img "button" at bounding box center [530, 191] width 204 height 289
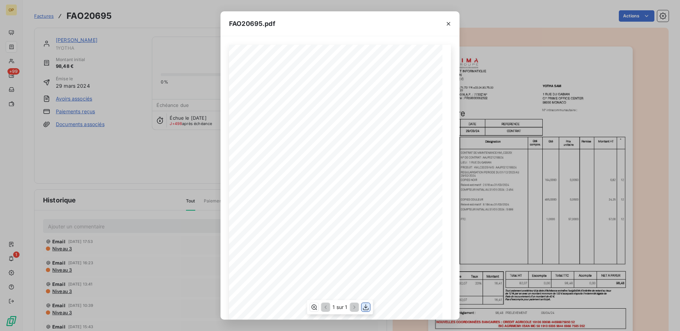
click at [364, 310] on icon "button" at bounding box center [365, 307] width 7 height 7
click at [444, 19] on button "button" at bounding box center [448, 23] width 11 height 11
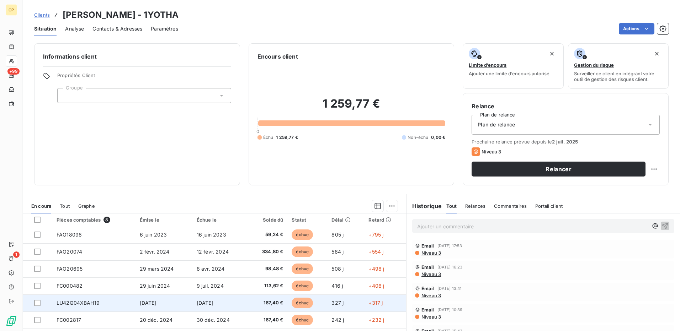
click at [299, 305] on span "échue" at bounding box center [301, 303] width 21 height 11
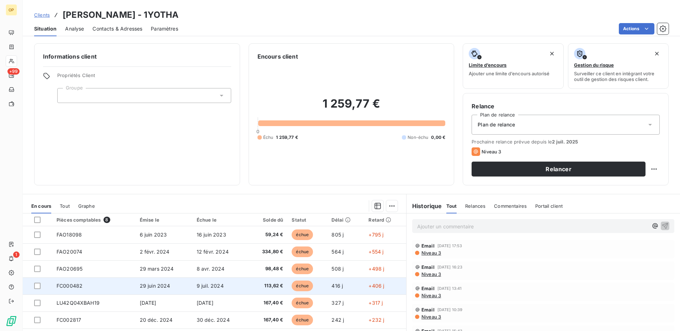
click at [304, 285] on span "échue" at bounding box center [301, 286] width 21 height 11
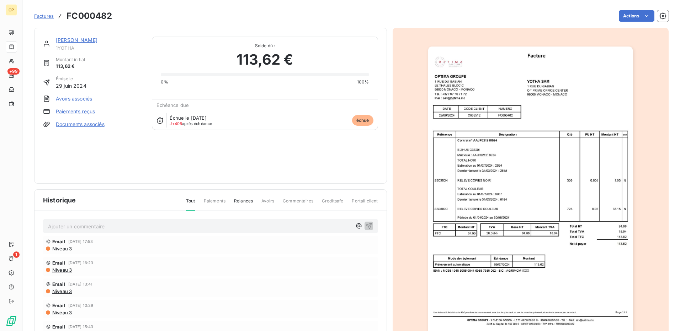
click at [548, 112] on img "button" at bounding box center [530, 191] width 204 height 289
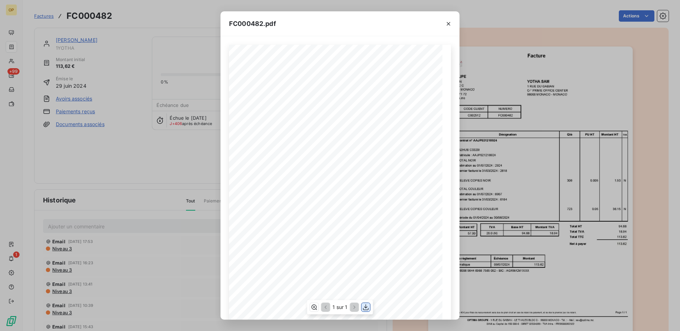
click at [366, 307] on icon "button" at bounding box center [366, 308] width 6 height 6
click at [448, 22] on icon "button" at bounding box center [448, 23] width 7 height 7
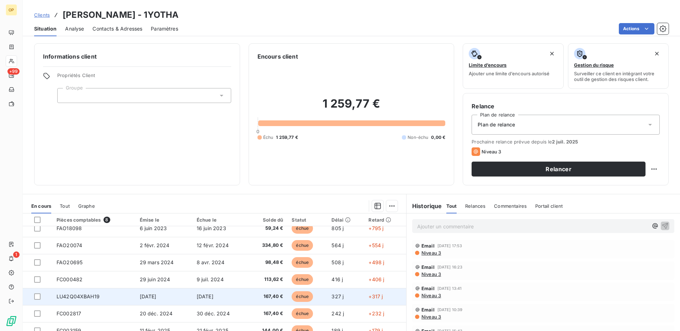
scroll to position [13, 0]
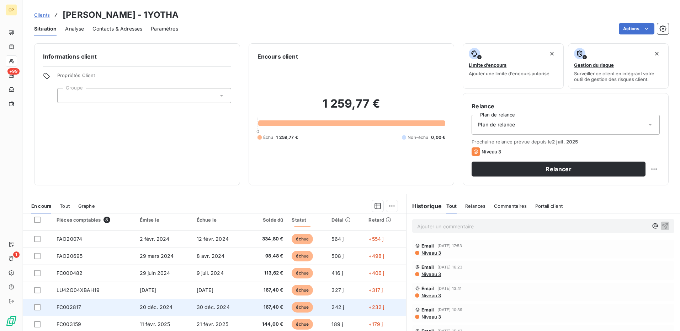
click at [297, 306] on span "échue" at bounding box center [301, 307] width 21 height 11
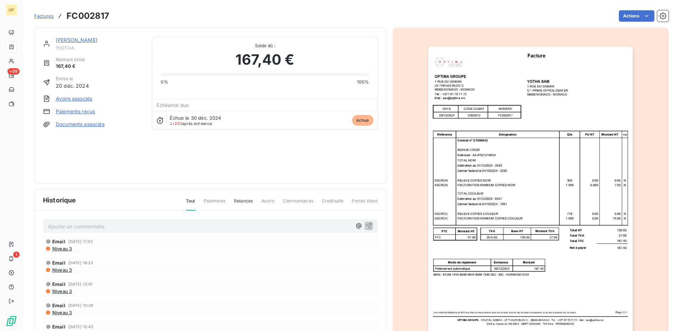
click at [564, 80] on img "button" at bounding box center [530, 191] width 204 height 289
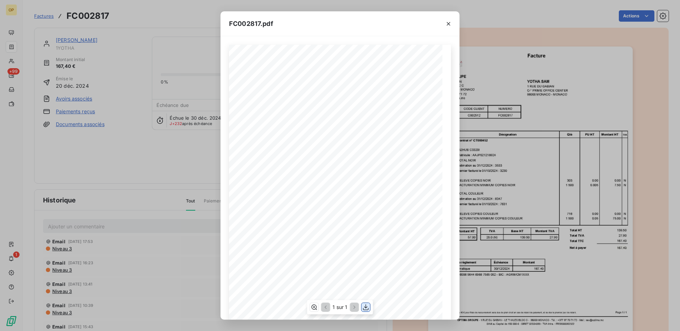
click at [366, 307] on icon "button" at bounding box center [366, 308] width 6 height 6
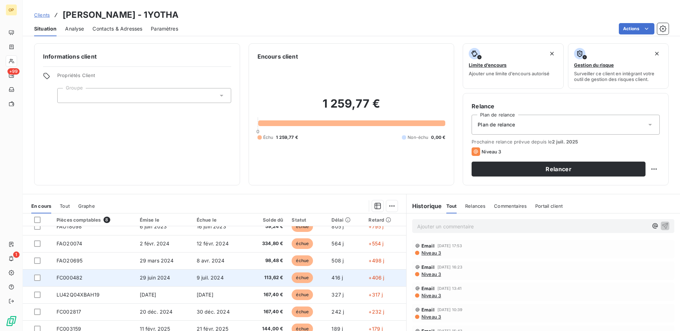
scroll to position [13, 0]
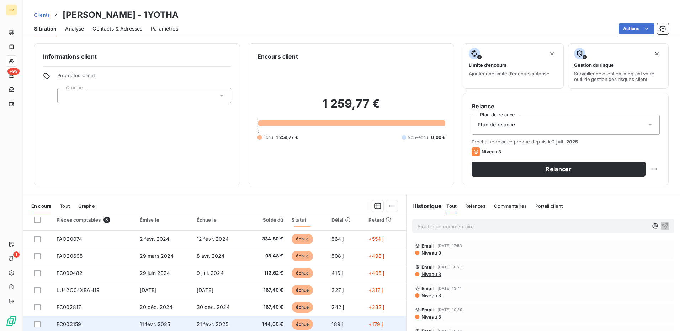
click at [319, 324] on td "échue" at bounding box center [307, 324] width 40 height 17
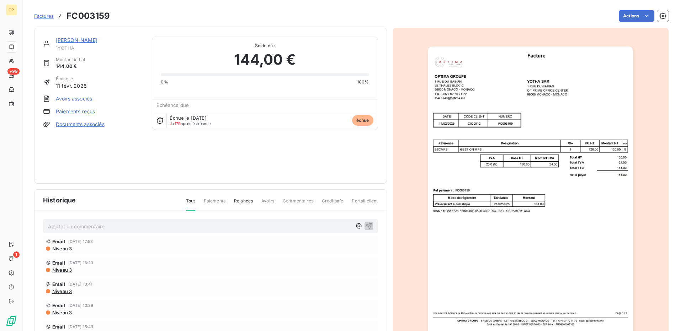
click at [572, 120] on img "button" at bounding box center [530, 191] width 204 height 289
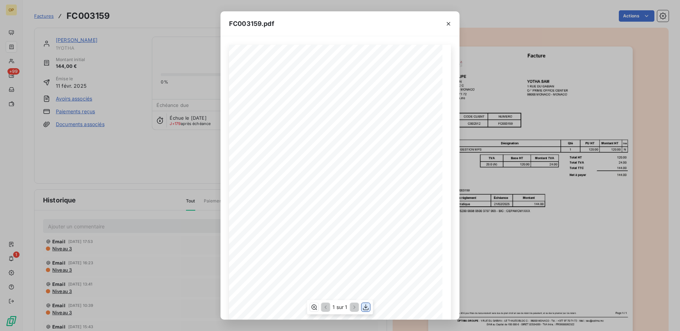
click at [367, 309] on icon "button" at bounding box center [365, 307] width 7 height 7
click at [363, 307] on icon "button" at bounding box center [365, 307] width 7 height 7
click at [364, 308] on icon "button" at bounding box center [365, 307] width 7 height 7
click at [447, 20] on icon "button" at bounding box center [448, 23] width 7 height 7
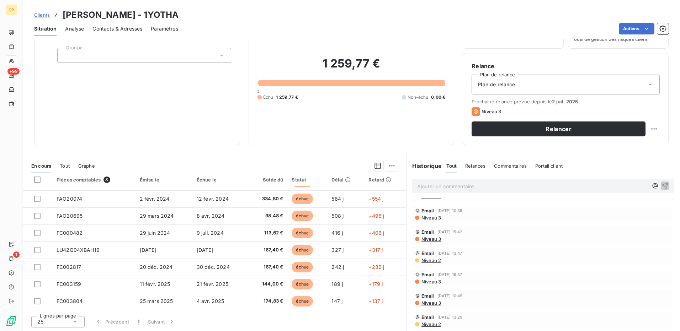
scroll to position [41, 0]
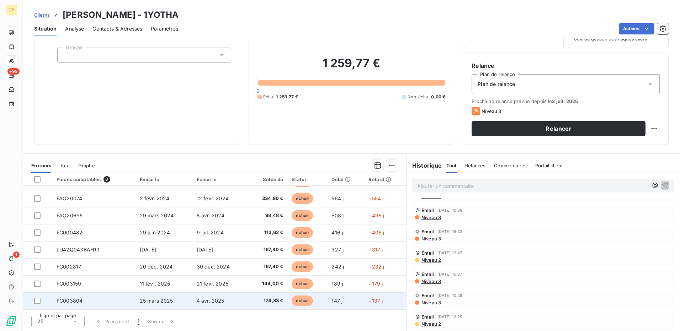
click at [227, 303] on td "4 avr. 2025" at bounding box center [219, 301] width 55 height 17
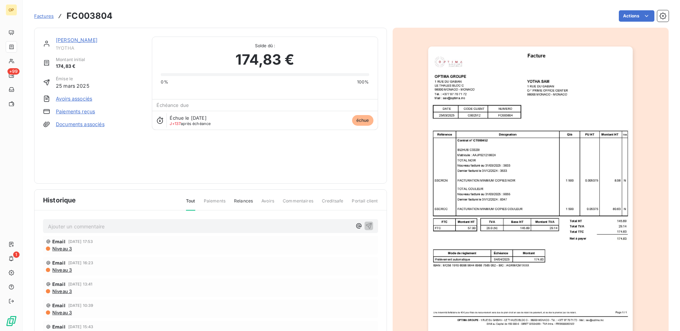
click at [538, 194] on img "button" at bounding box center [530, 191] width 204 height 289
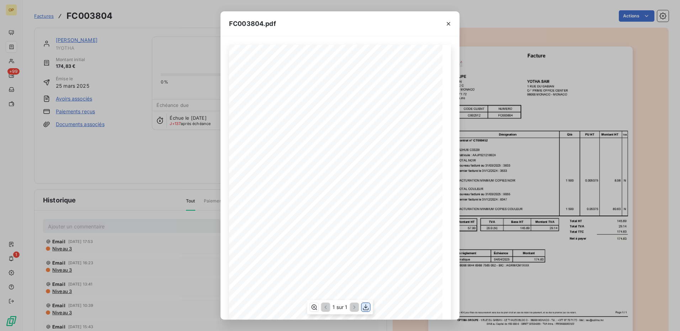
click at [367, 306] on icon "button" at bounding box center [365, 307] width 7 height 7
click at [447, 24] on icon "button" at bounding box center [448, 23] width 7 height 7
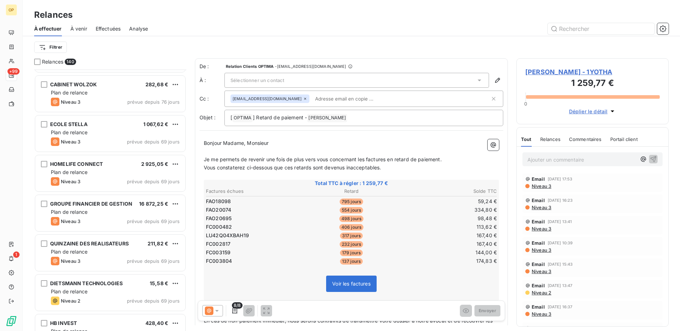
scroll to position [2666, 0]
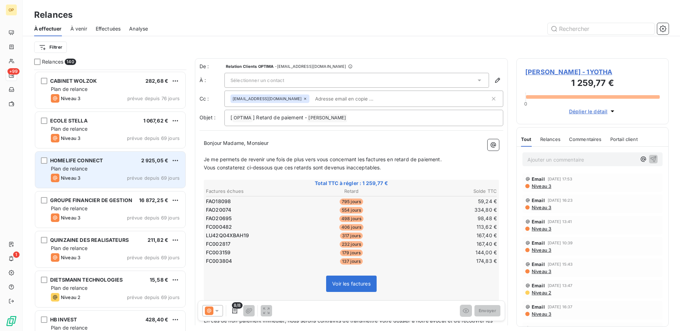
click at [109, 162] on div "HOMELIFE CONNECT 2 925,05 €" at bounding box center [115, 160] width 129 height 6
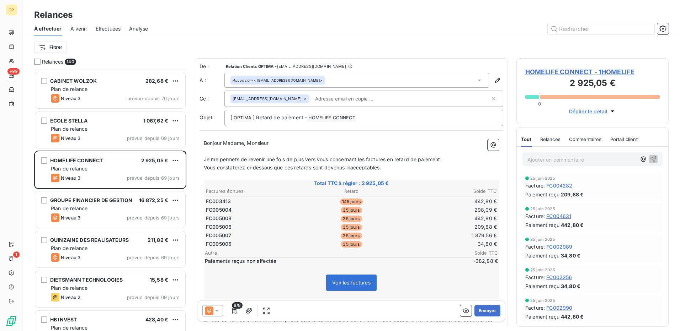
click at [216, 310] on icon at bounding box center [216, 310] width 7 height 7
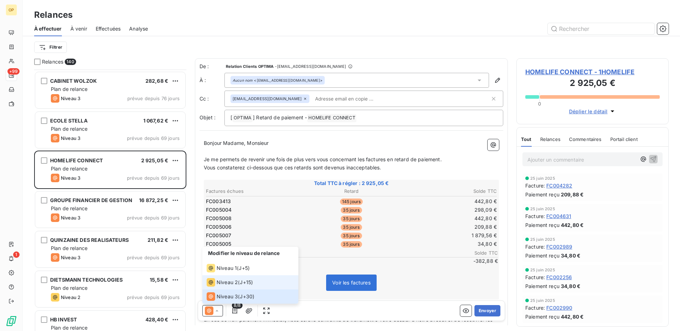
click at [216, 280] on span "Niveau 2" at bounding box center [226, 282] width 21 height 7
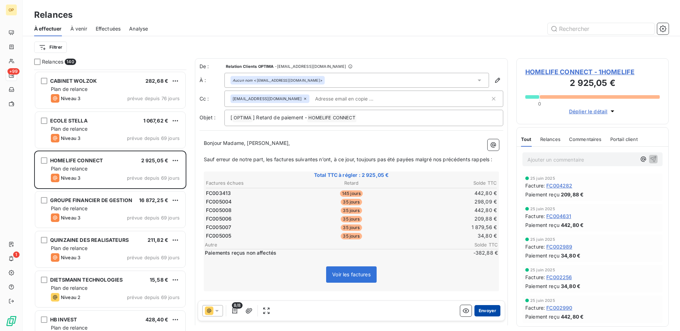
click at [485, 309] on button "Envoyer" at bounding box center [487, 310] width 26 height 11
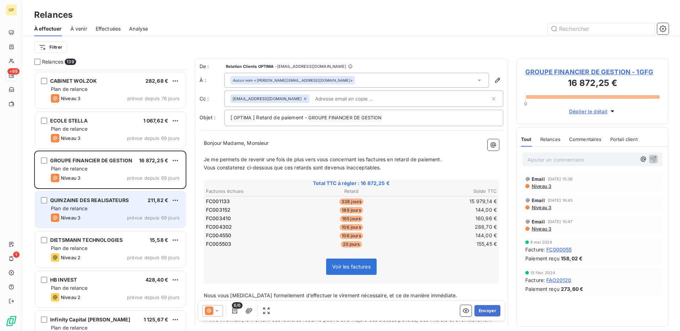
click at [105, 213] on div "QUINZAINE DES REALISATEURS 211,82 € Plan de relance Niveau 3 prévue depuis 69 j…" at bounding box center [110, 210] width 150 height 36
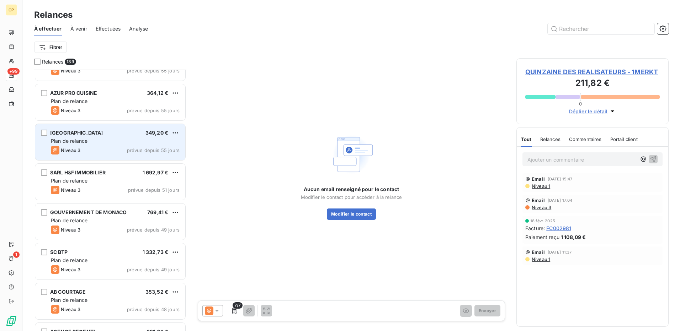
scroll to position [3021, 0]
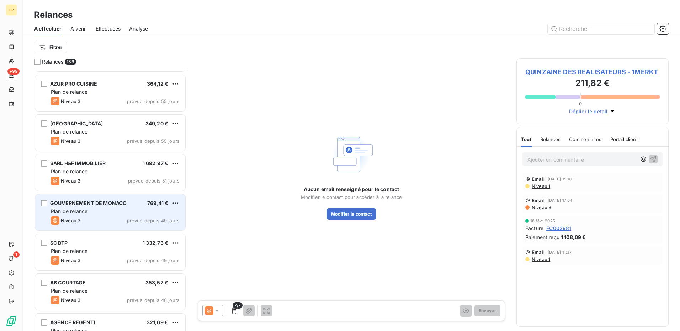
click at [109, 213] on div "Plan de relance" at bounding box center [115, 211] width 129 height 7
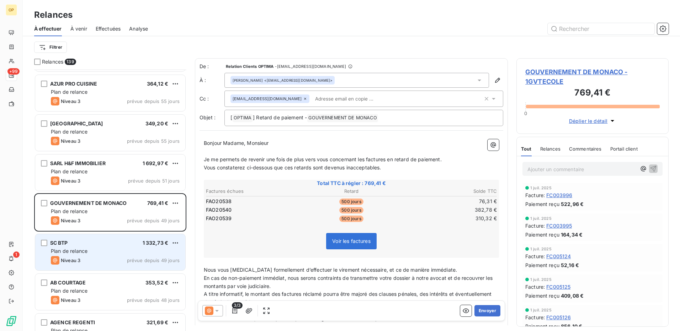
click at [89, 249] on div "Plan de relance" at bounding box center [115, 251] width 129 height 7
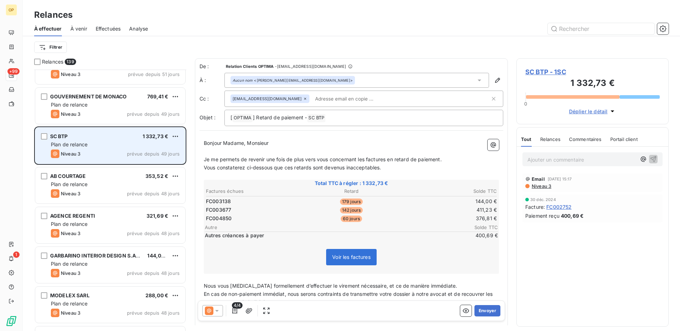
scroll to position [3164, 0]
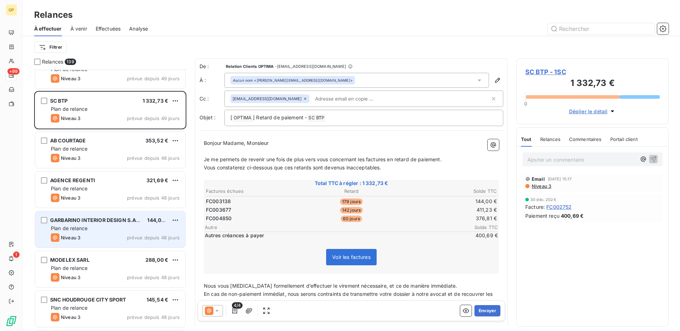
click at [107, 226] on div "Plan de relance" at bounding box center [115, 228] width 129 height 7
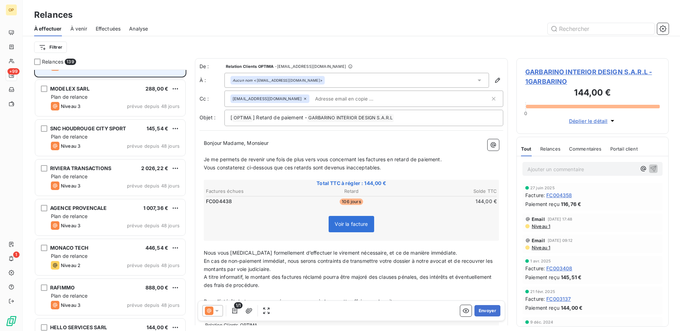
scroll to position [3341, 0]
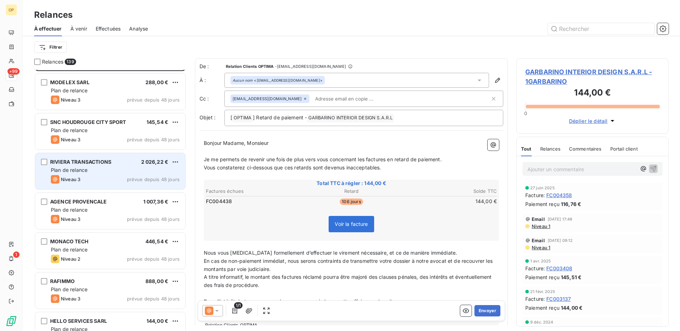
click at [107, 168] on div "Plan de relance" at bounding box center [115, 170] width 129 height 7
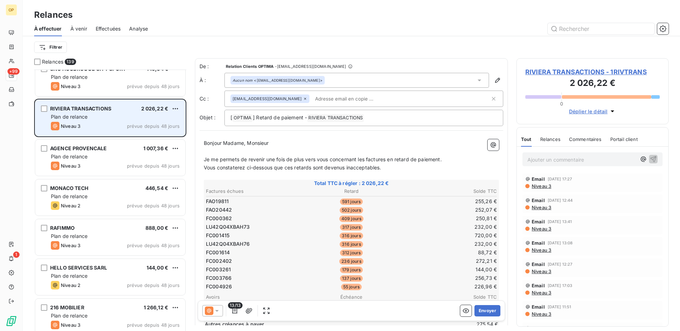
scroll to position [3412, 0]
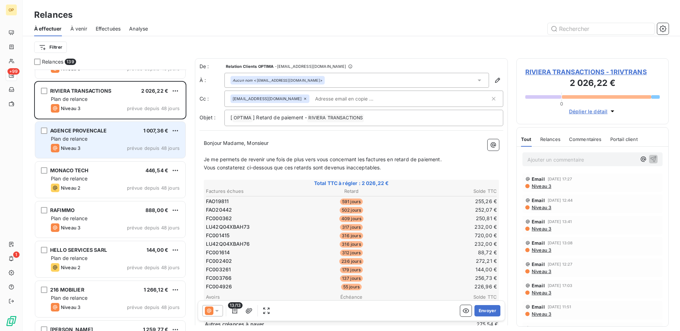
click at [107, 139] on div "Plan de relance" at bounding box center [115, 138] width 129 height 7
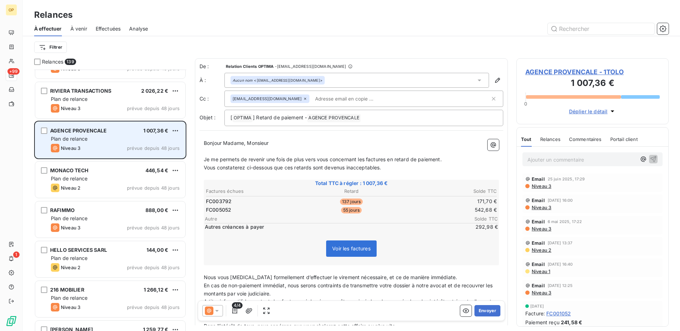
scroll to position [3448, 0]
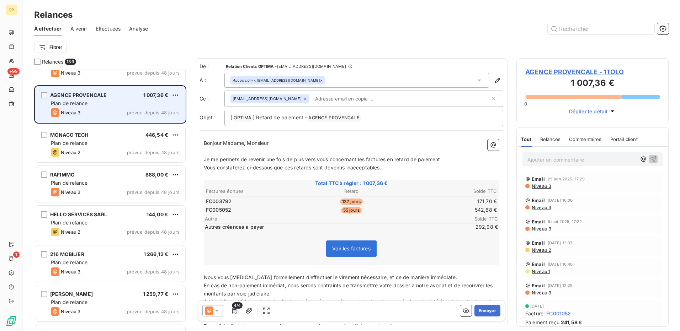
click at [107, 139] on div "MONACO TECH 446,54 € Plan de relance Niveau 2 prévue depuis 48 jours" at bounding box center [110, 144] width 150 height 36
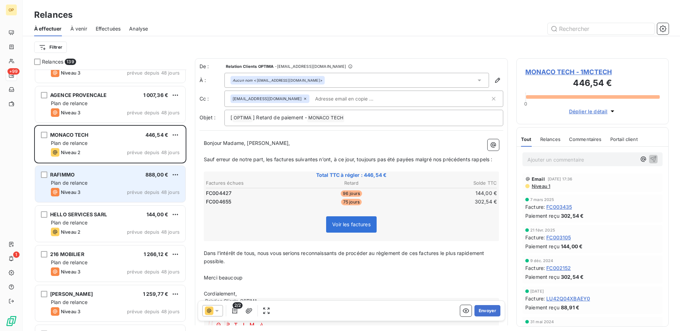
click at [110, 183] on div "Plan de relance" at bounding box center [115, 182] width 129 height 7
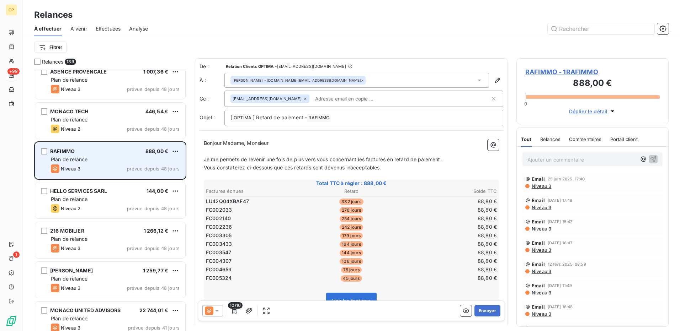
scroll to position [3484, 0]
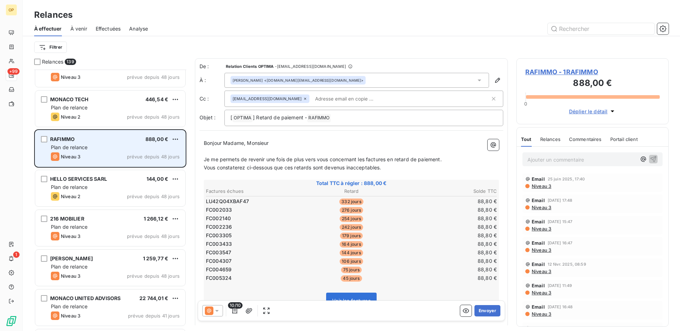
click at [110, 183] on div "HELLO SERVICES SARL 144,00 € Plan de relance Niveau 2 prévue depuis 48 jours" at bounding box center [110, 188] width 150 height 36
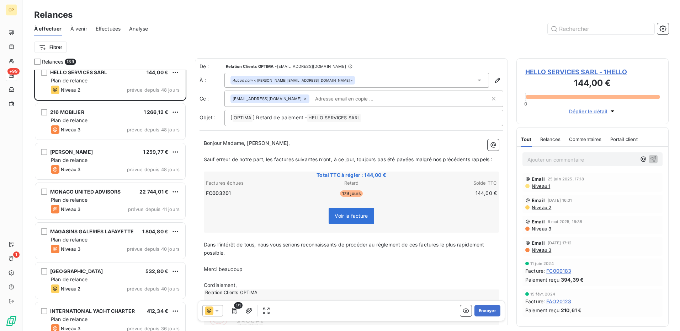
scroll to position [3626, 0]
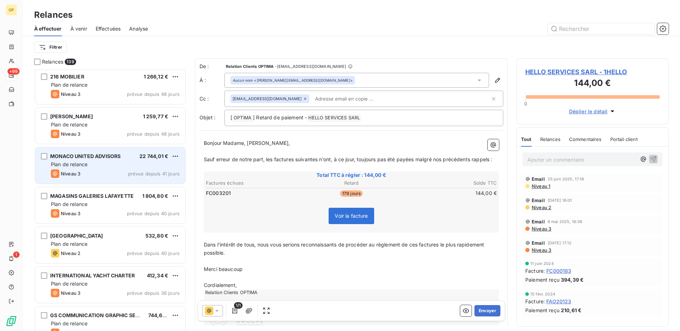
click at [111, 170] on div "Niveau 3 prévue depuis 41 jours" at bounding box center [115, 174] width 129 height 9
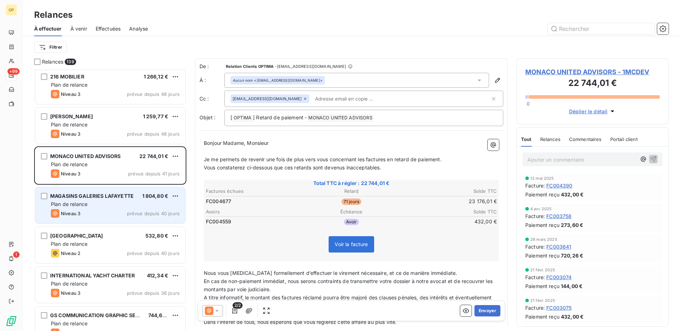
click at [121, 206] on div "Plan de relance" at bounding box center [115, 204] width 129 height 7
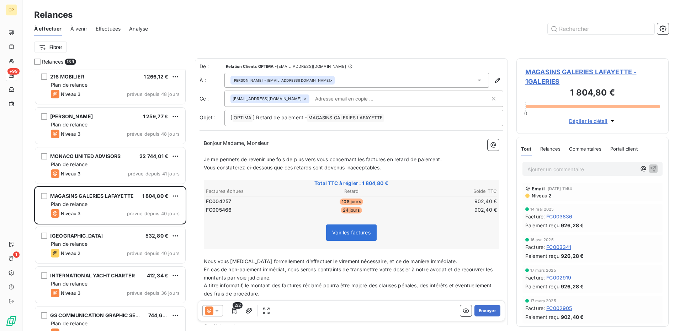
click at [214, 311] on icon at bounding box center [216, 310] width 7 height 7
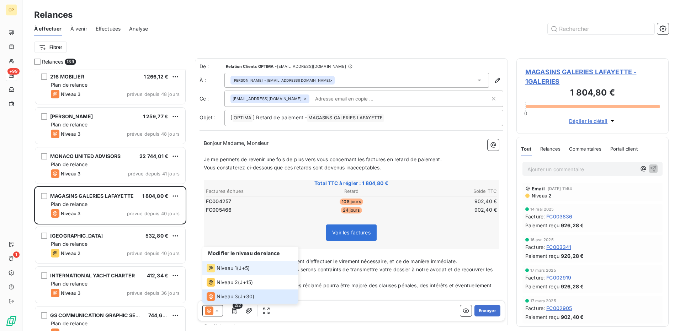
click at [216, 265] on div "Niveau 1" at bounding box center [222, 268] width 30 height 9
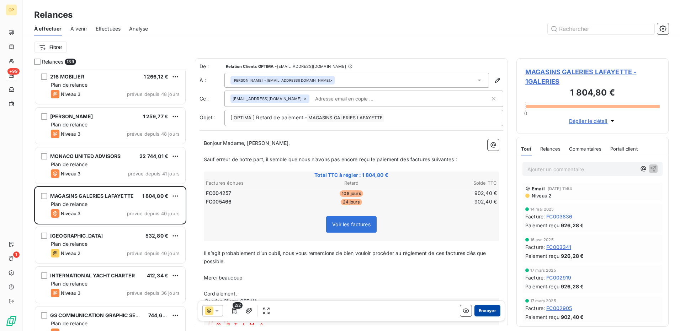
click at [488, 311] on button "Envoyer" at bounding box center [487, 310] width 26 height 11
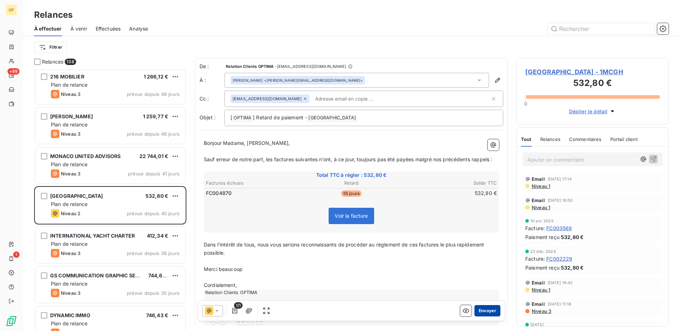
click at [481, 309] on button "Envoyer" at bounding box center [487, 310] width 26 height 11
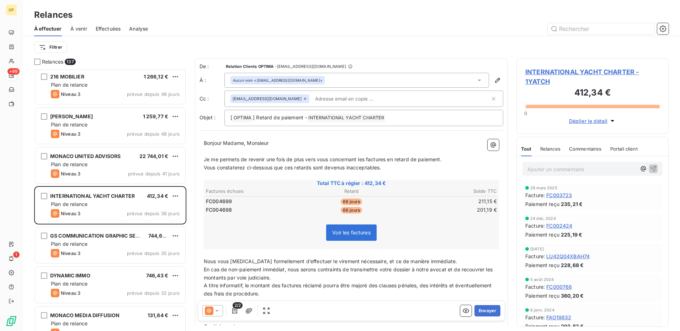
click at [216, 313] on icon at bounding box center [216, 310] width 7 height 7
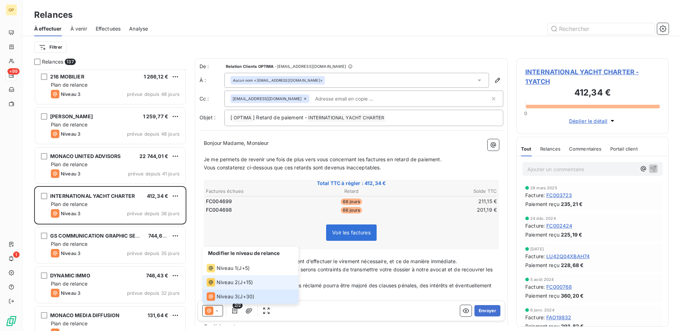
click at [219, 281] on span "Niveau 2" at bounding box center [226, 282] width 21 height 7
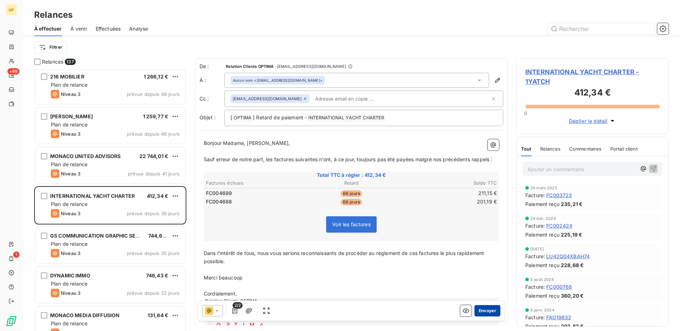
click at [474, 306] on button "Envoyer" at bounding box center [487, 310] width 26 height 11
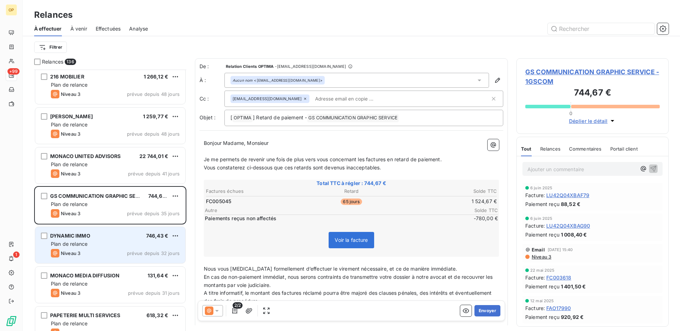
click at [127, 234] on div "DYNAMIC IMMO 746,43 €" at bounding box center [115, 236] width 129 height 6
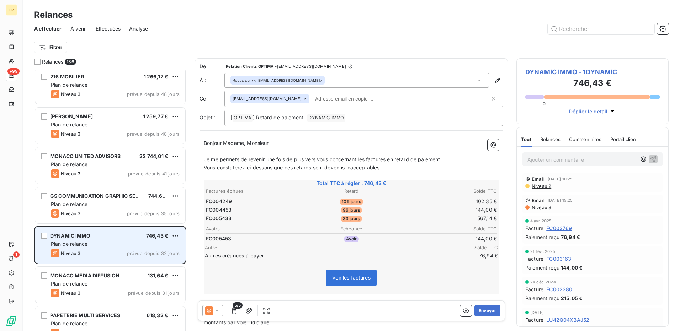
scroll to position [3661, 0]
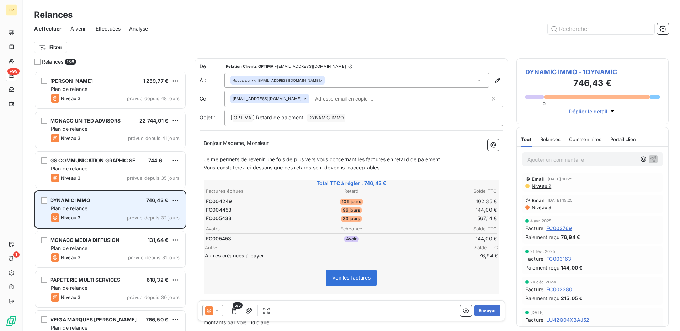
click at [127, 234] on div "MONACO MEDIA DIFFUSION 131,64 € Plan de relance Niveau 3 prévue depuis 31 jours" at bounding box center [110, 249] width 150 height 36
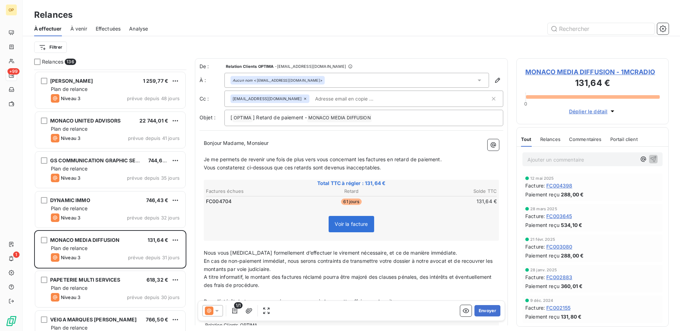
click at [218, 308] on icon at bounding box center [216, 310] width 7 height 7
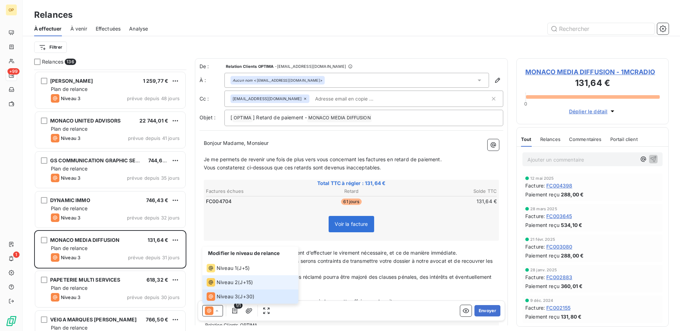
click at [224, 277] on li "Niveau 2 ( J+15 )" at bounding box center [250, 282] width 96 height 14
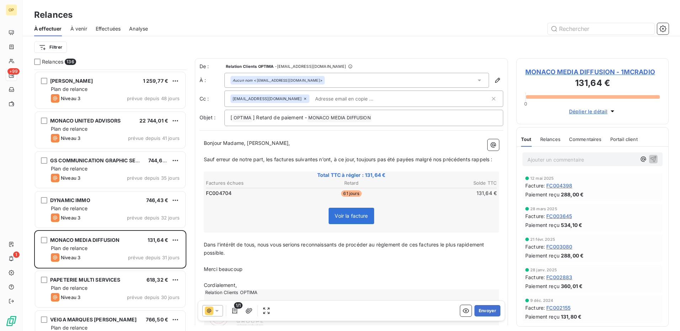
click at [214, 306] on div at bounding box center [212, 310] width 21 height 11
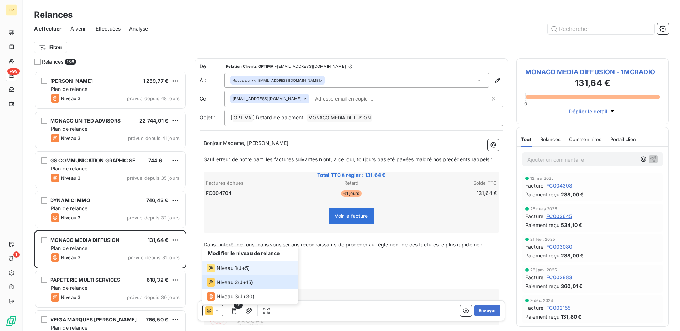
click at [216, 269] on div "Niveau 1" at bounding box center [222, 268] width 30 height 9
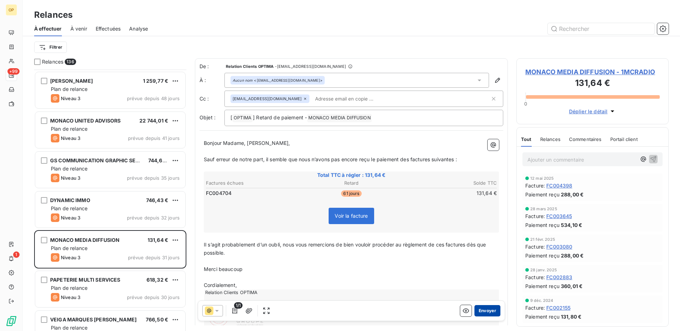
click at [477, 309] on button "Envoyer" at bounding box center [487, 310] width 26 height 11
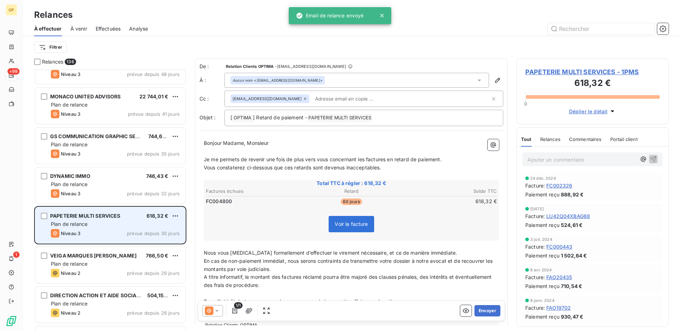
scroll to position [3732, 0]
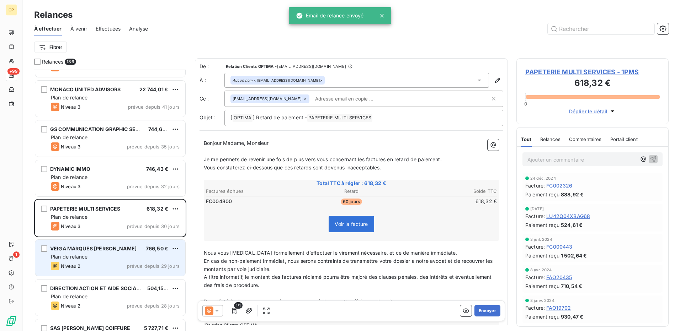
click at [115, 252] on div "VEIGA MARQUES [PERSON_NAME] 766,50 € Plan de relance Niveau 2 prévue depuis 29 …" at bounding box center [110, 258] width 150 height 36
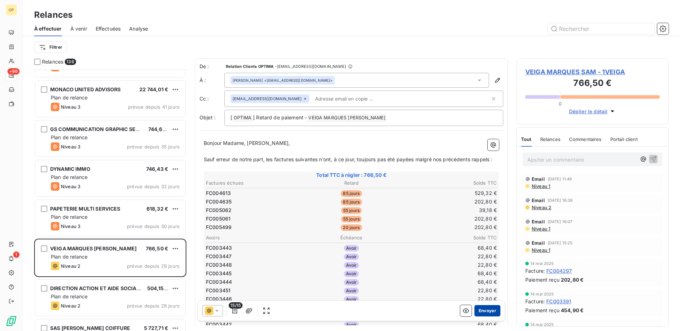
click at [478, 307] on button "Envoyer" at bounding box center [487, 310] width 26 height 11
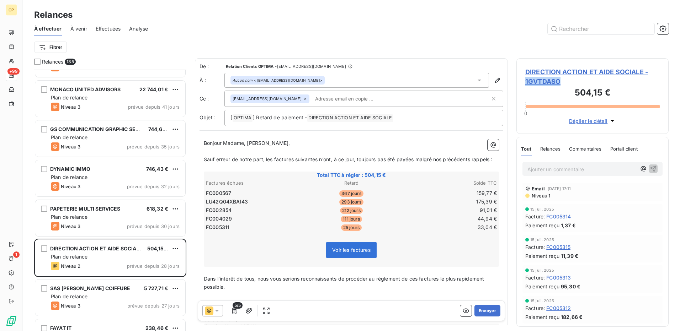
drag, startPoint x: 563, startPoint y: 82, endPoint x: 523, endPoint y: 84, distance: 39.5
click at [523, 84] on div "DIRECTION ACTION ET AIDE SOCIALE - 1GVTDASO 504,15 € 0 Déplier le détail" at bounding box center [592, 96] width 152 height 76
copy span "1GVTDASO"
click at [224, 312] on div "5/5" at bounding box center [237, 310] width 70 height 11
click at [209, 311] on icon at bounding box center [209, 311] width 9 height 9
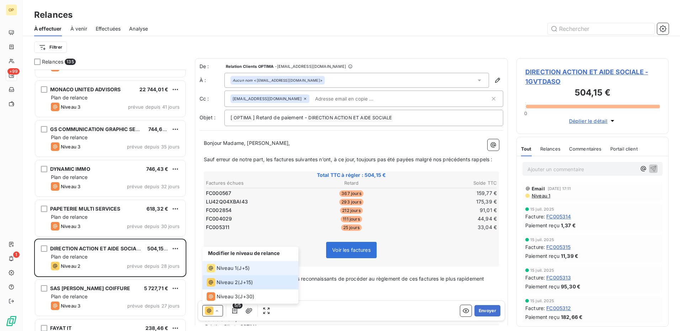
click at [216, 264] on div "Niveau 1" at bounding box center [222, 268] width 30 height 9
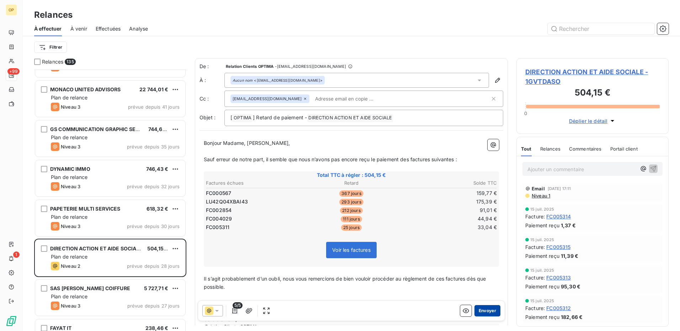
click at [480, 310] on button "Envoyer" at bounding box center [487, 310] width 26 height 11
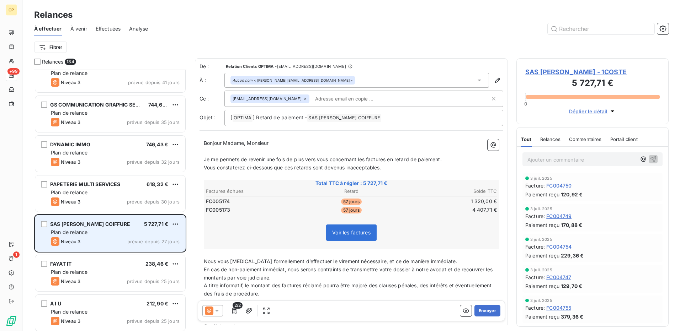
scroll to position [3768, 0]
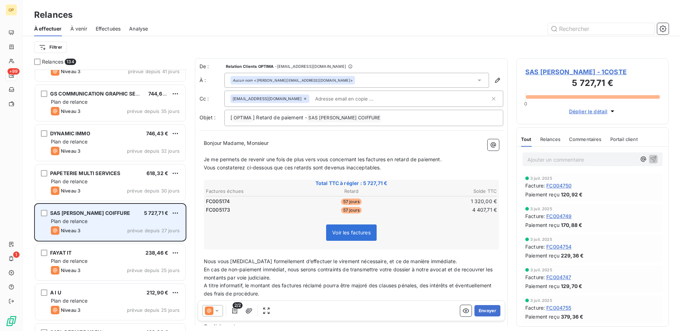
click at [120, 249] on div "FAYAT IT 238,46 € Plan de relance Niveau 3 prévue depuis 25 jours" at bounding box center [110, 262] width 150 height 36
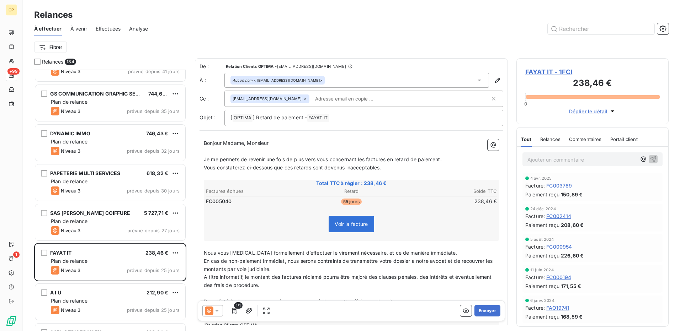
click at [215, 311] on icon at bounding box center [216, 310] width 7 height 7
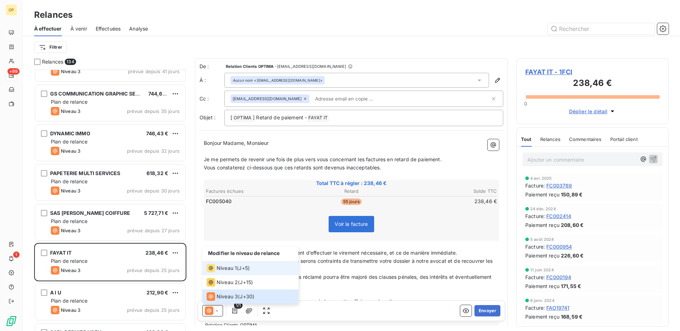
click at [221, 271] on span "Niveau 1" at bounding box center [226, 268] width 20 height 7
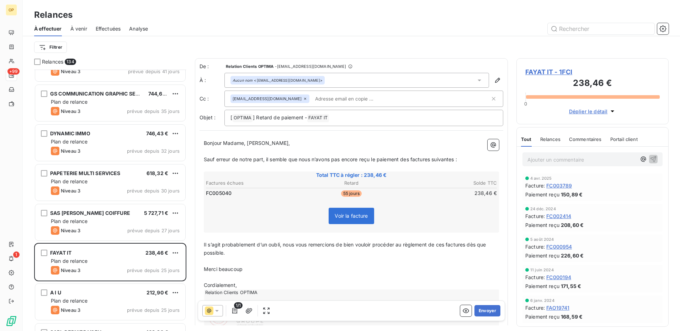
click at [355, 215] on span "Voir la facture" at bounding box center [350, 216] width 33 height 6
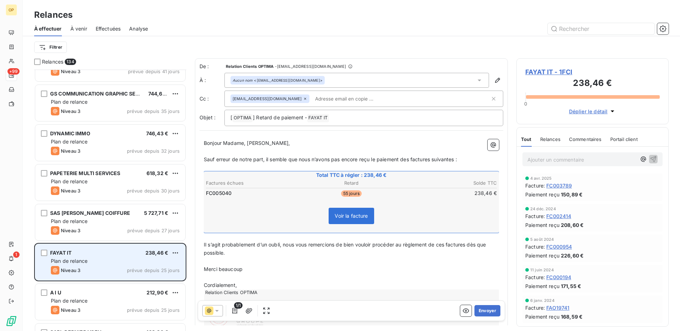
click at [126, 260] on div "Plan de relance" at bounding box center [115, 261] width 129 height 7
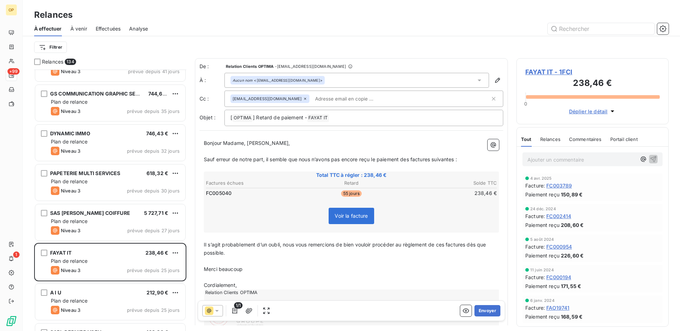
click at [347, 216] on span "Voir la facture" at bounding box center [350, 216] width 33 height 6
click at [462, 311] on icon "button" at bounding box center [465, 310] width 7 height 7
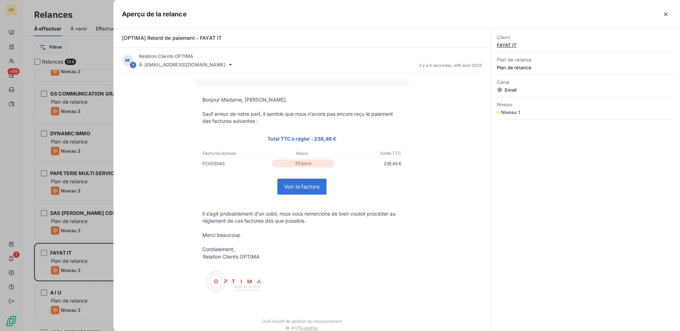
click at [293, 189] on link "Voir la facture" at bounding box center [302, 186] width 48 height 15
click at [192, 100] on div "Bonjour Madame, [PERSON_NAME], Sauf erreur de notre part, il semble que nous n’…" at bounding box center [302, 208] width 360 height 259
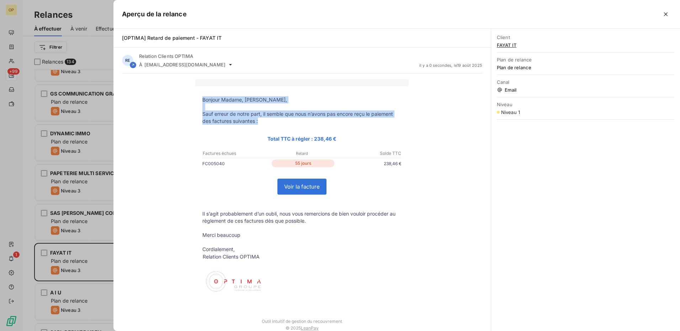
drag, startPoint x: 197, startPoint y: 101, endPoint x: 263, endPoint y: 121, distance: 68.6
click at [263, 121] on tbody "Bonjour Madame, [PERSON_NAME], Sauf erreur de notre part, il semble que nous n’…" at bounding box center [301, 200] width 213 height 208
copy tbody "Bonjour Madame, Monsieur, [PERSON_NAME] erreur de notre part, il semble que nou…"
click at [665, 13] on icon "button" at bounding box center [666, 14] width 4 height 4
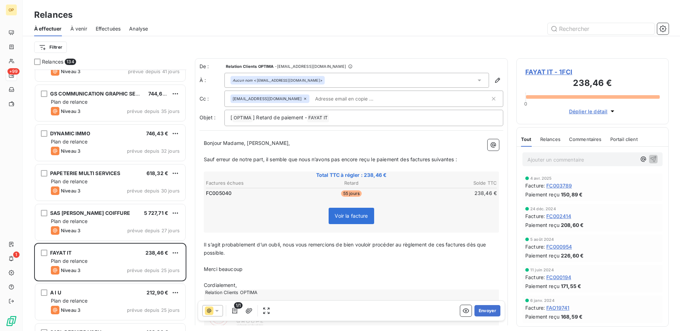
drag, startPoint x: 202, startPoint y: 141, endPoint x: 462, endPoint y: 156, distance: 260.2
click at [462, 156] on div "Bonjour Madame, Monsieur, ﻿ Sauf erreur de notre part, il semble que nous n’avo…" at bounding box center [351, 238] width 304 height 207
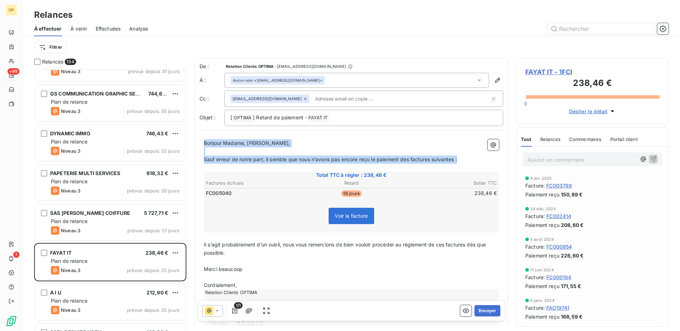
drag, startPoint x: 462, startPoint y: 156, endPoint x: 197, endPoint y: 140, distance: 265.6
click at [197, 140] on div "De : Relation Clients OPTIMA - [EMAIL_ADDRESS][DOMAIN_NAME] À : Aucun nom <[EMA…" at bounding box center [351, 202] width 313 height 288
copy div "Bonjour Madame, Monsieur, ﻿ Sauf erreur de notre part, il semble que nous n’avo…"
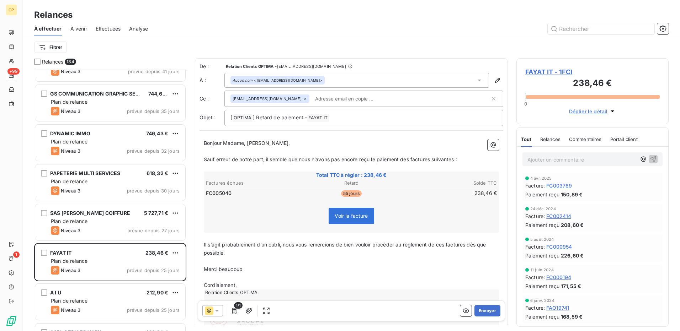
drag, startPoint x: 203, startPoint y: 246, endPoint x: 221, endPoint y: 246, distance: 17.8
click at [221, 246] on div "Bonjour Madame, Monsieur, ﻿ Sauf erreur de notre part, il semble que nous n’avo…" at bounding box center [351, 238] width 304 height 207
click at [229, 255] on p "Il s’agit probablement d’un oubli, nous vous remercions de bien vouloir procéde…" at bounding box center [351, 249] width 295 height 16
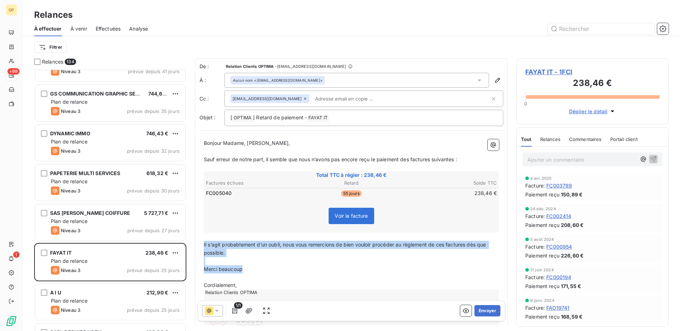
drag, startPoint x: 246, startPoint y: 268, endPoint x: 201, endPoint y: 243, distance: 51.6
click at [201, 243] on div "Bonjour Madame, Monsieur, ﻿ Sauf erreur de notre part, il semble que nous n’avo…" at bounding box center [351, 238] width 304 height 207
copy div "Il s’agit probablement d’un oubli, nous vous remercions de bien vouloir procéde…"
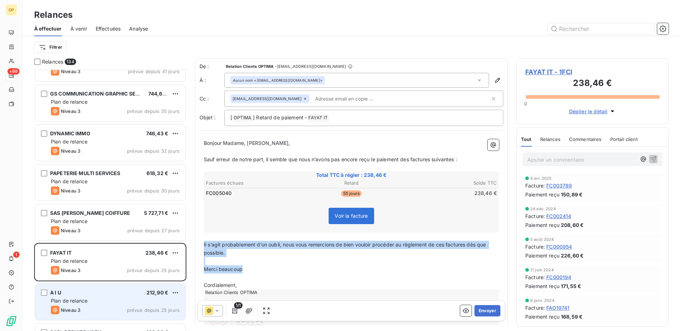
click at [83, 300] on span "Plan de relance" at bounding box center [69, 301] width 37 height 6
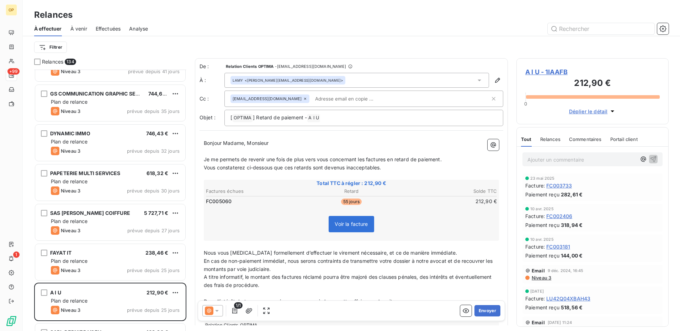
click at [219, 310] on icon at bounding box center [216, 310] width 7 height 7
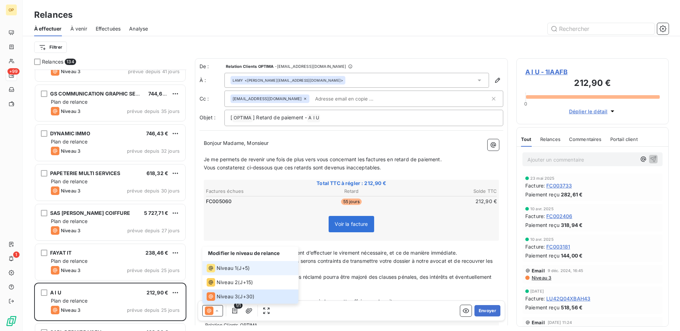
click at [219, 273] on li "Niveau 1 ( J+5 )" at bounding box center [250, 268] width 96 height 14
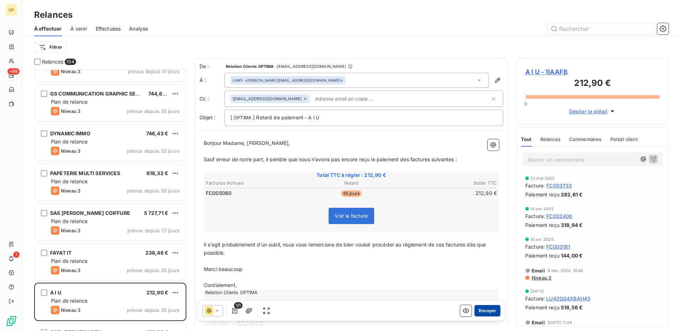
click at [485, 308] on button "Envoyer" at bounding box center [487, 310] width 26 height 11
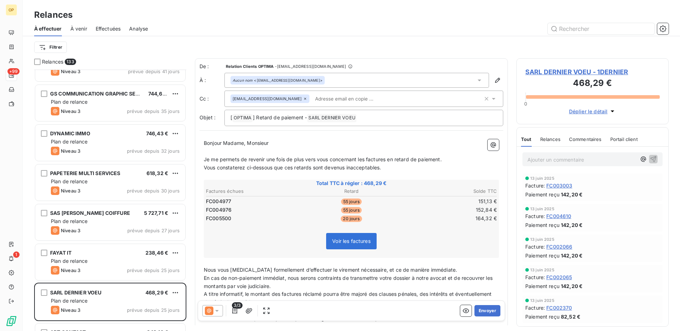
click at [363, 240] on span "Voir les factures" at bounding box center [351, 241] width 38 height 6
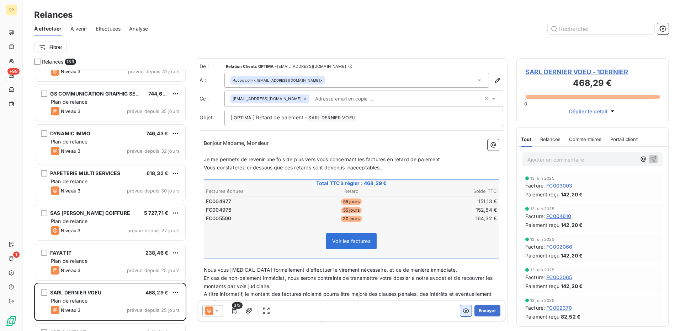
click at [460, 310] on button "button" at bounding box center [465, 310] width 11 height 11
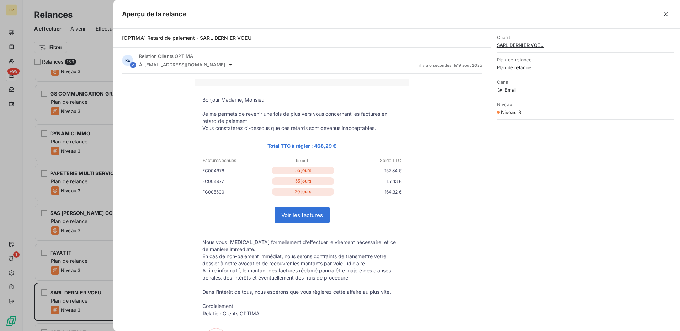
click at [306, 220] on link "Voir les factures" at bounding box center [302, 215] width 54 height 15
